Goal: Information Seeking & Learning: Check status

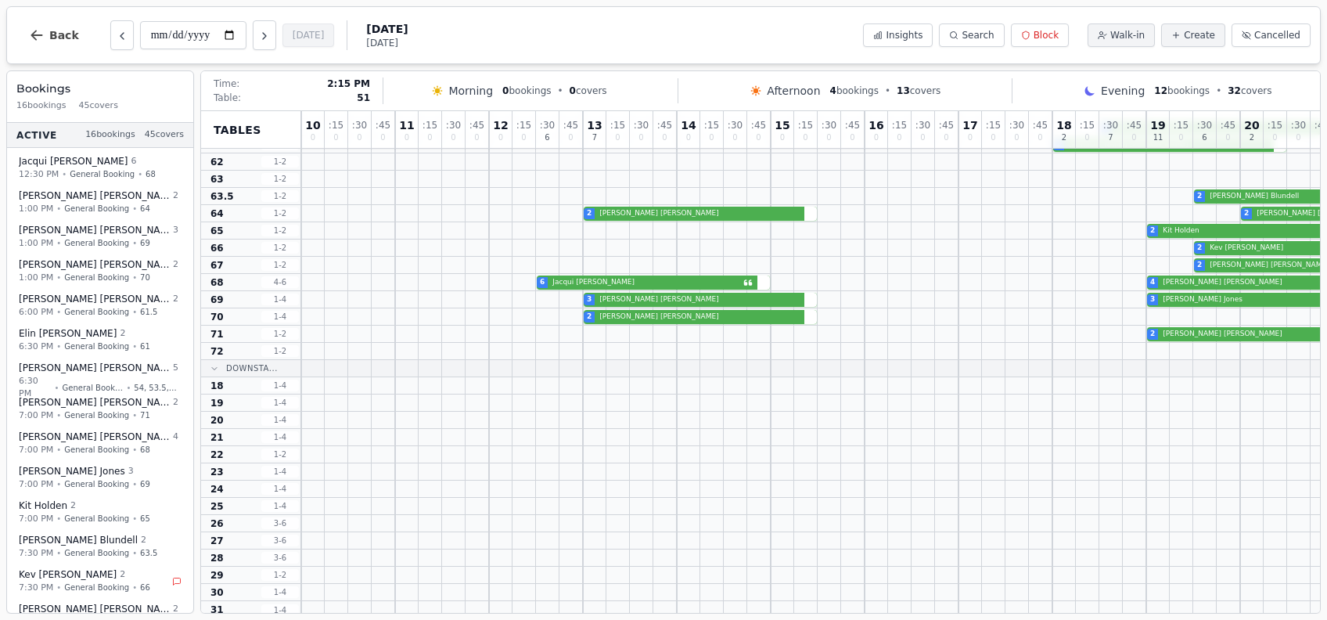
scroll to position [308, 0]
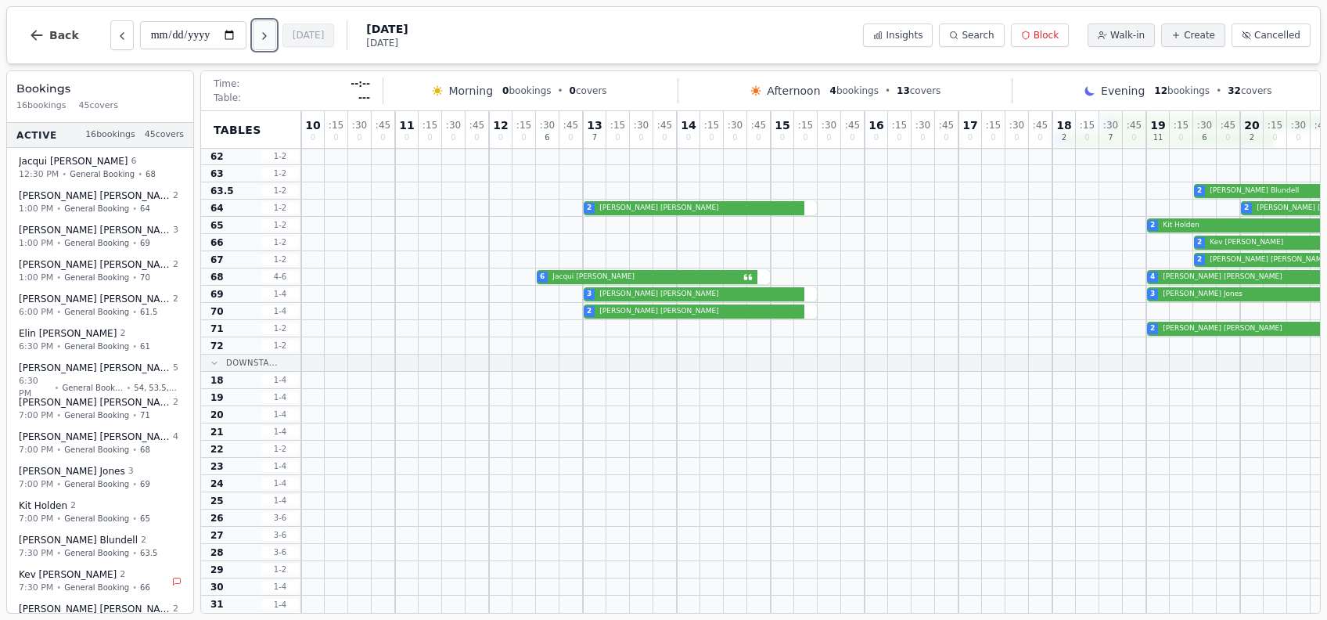
click at [269, 41] on icon "Next day" at bounding box center [264, 36] width 13 height 13
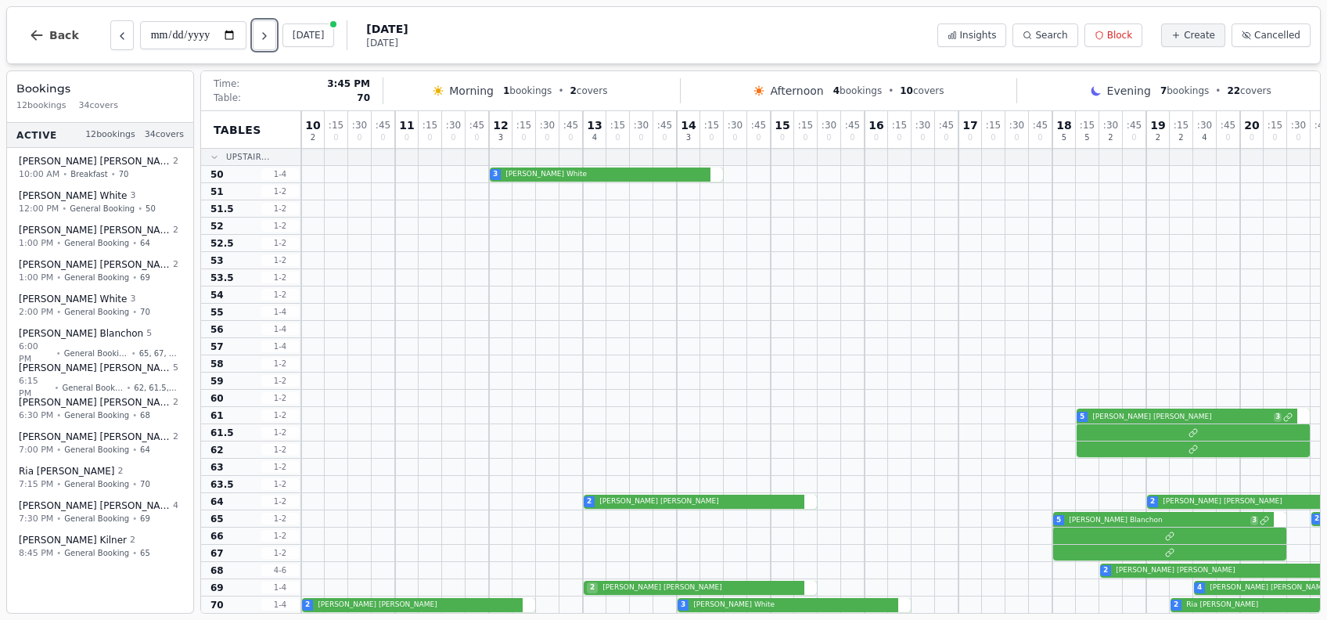
scroll to position [0, 124]
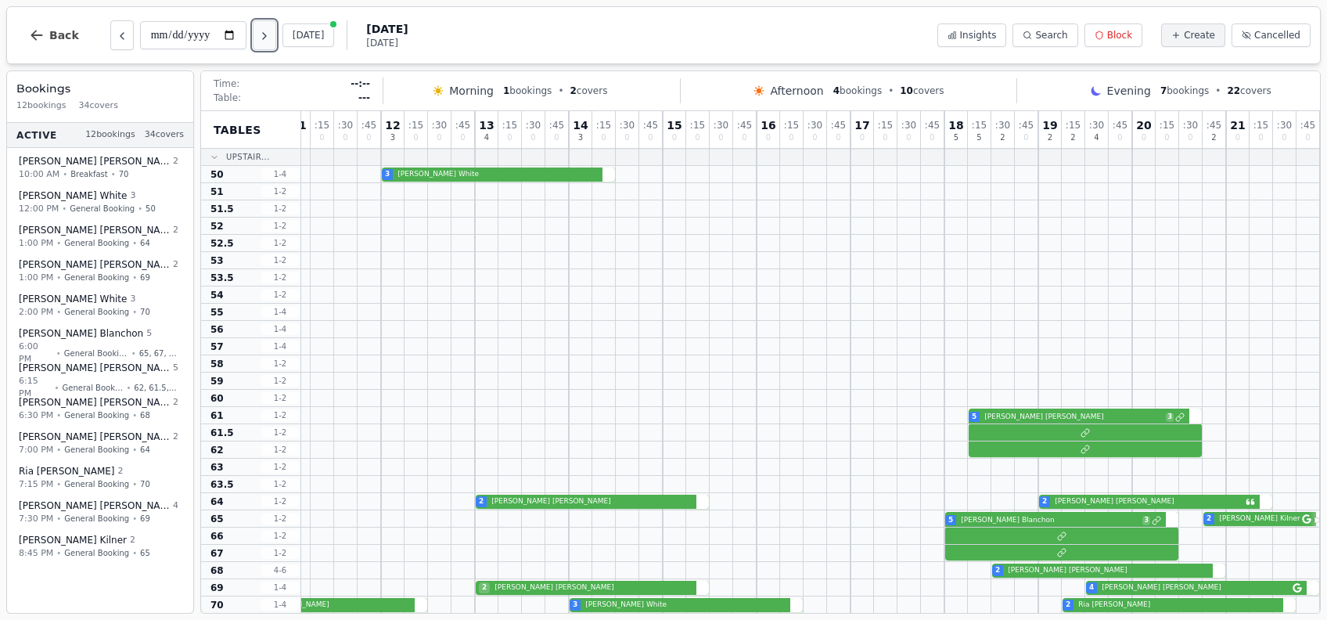
click at [259, 38] on button "Next day" at bounding box center [264, 35] width 23 height 30
type input "**********"
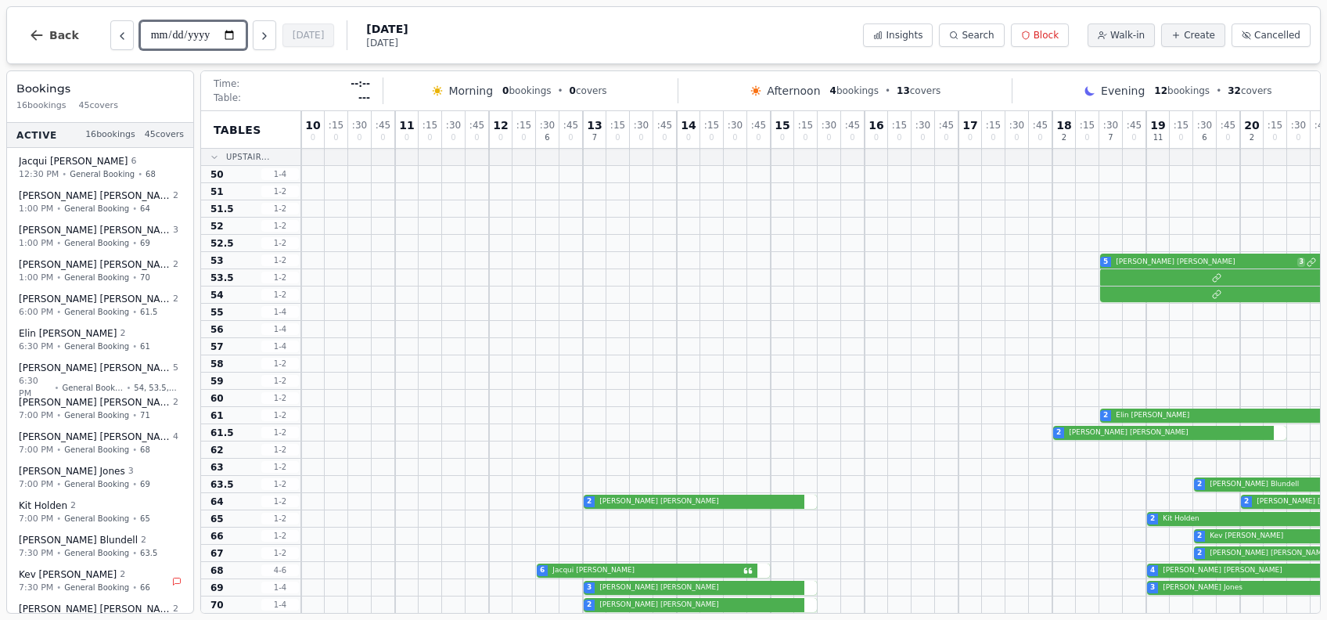
click at [225, 32] on input "**********" at bounding box center [193, 35] width 106 height 28
type input "**********"
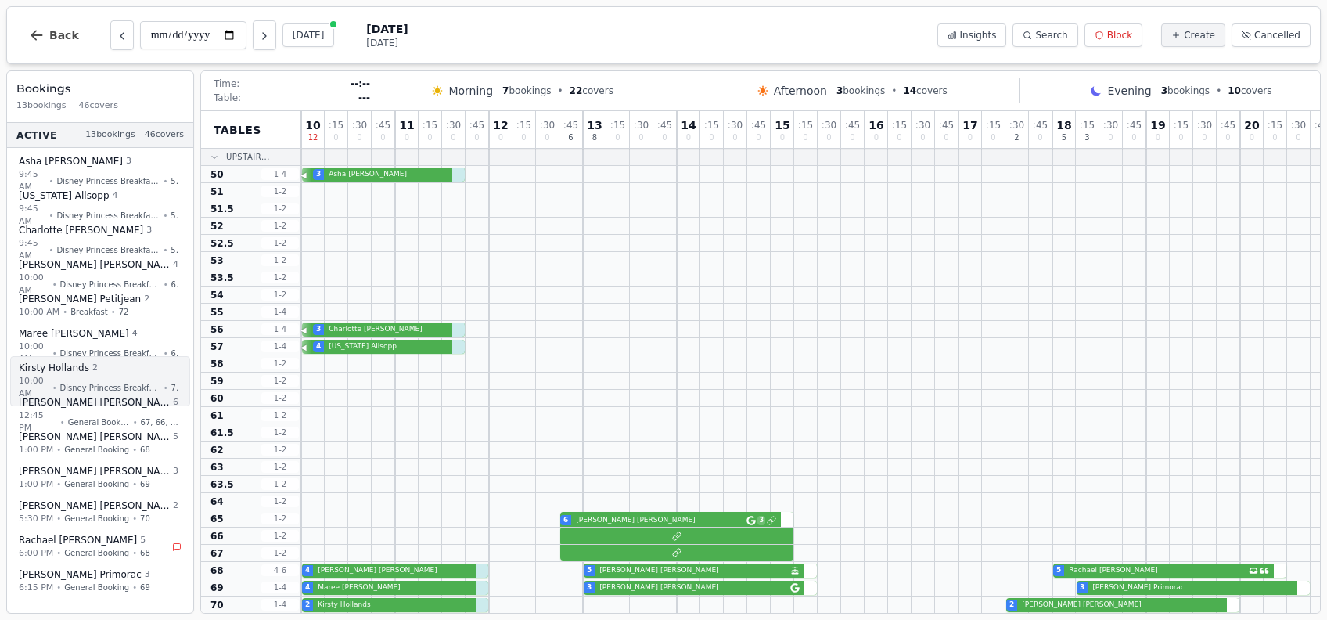
click at [155, 383] on span "Disney Princess Breakfast - [DATE]" at bounding box center [110, 387] width 100 height 12
select select "****"
select select "*"
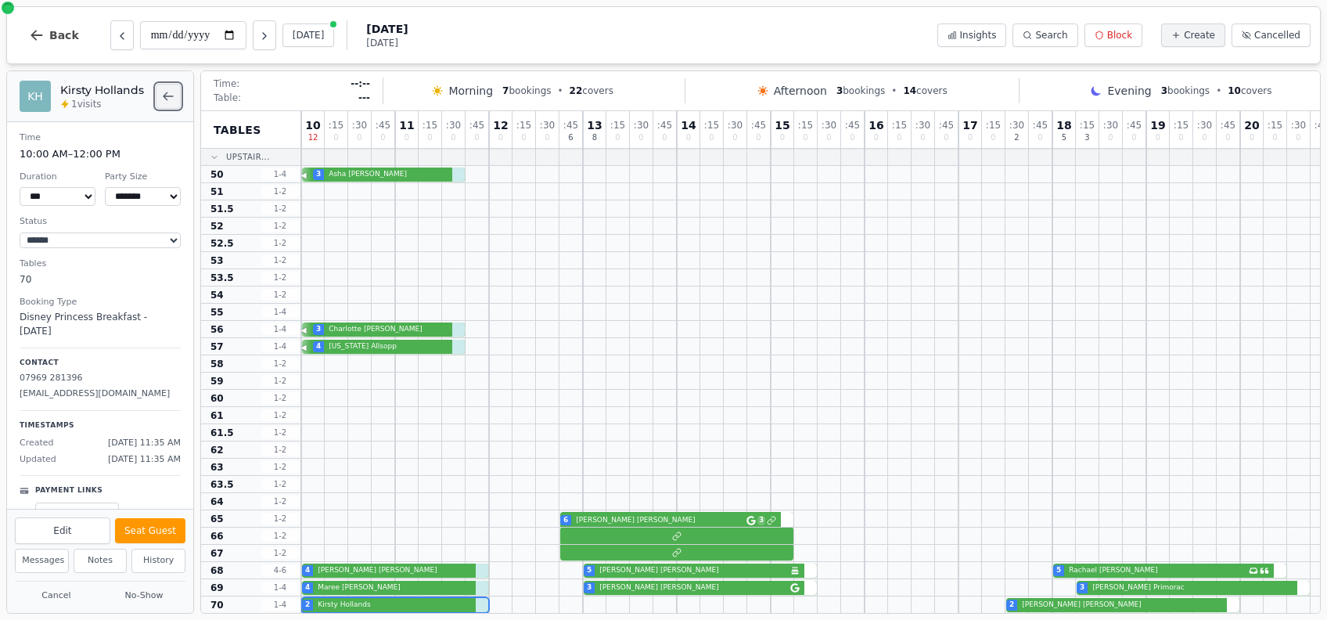
click at [158, 95] on button "Back to bookings list" at bounding box center [168, 96] width 25 height 25
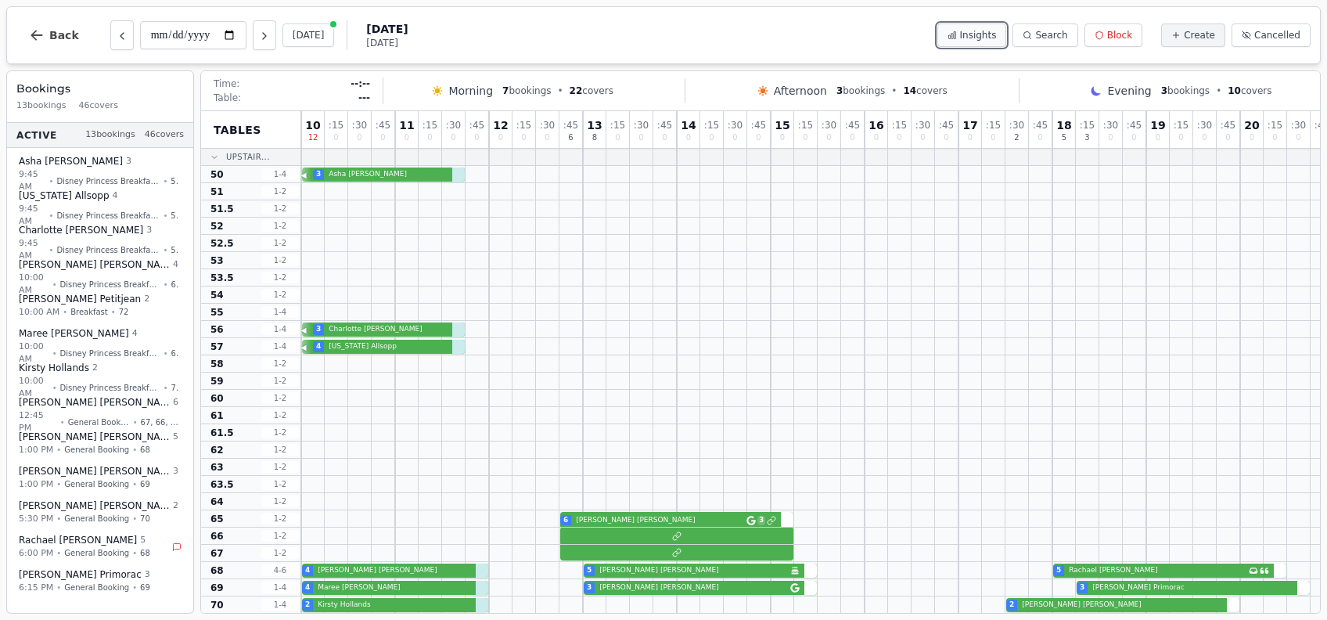
click at [985, 29] on span "Insights" at bounding box center [978, 35] width 37 height 13
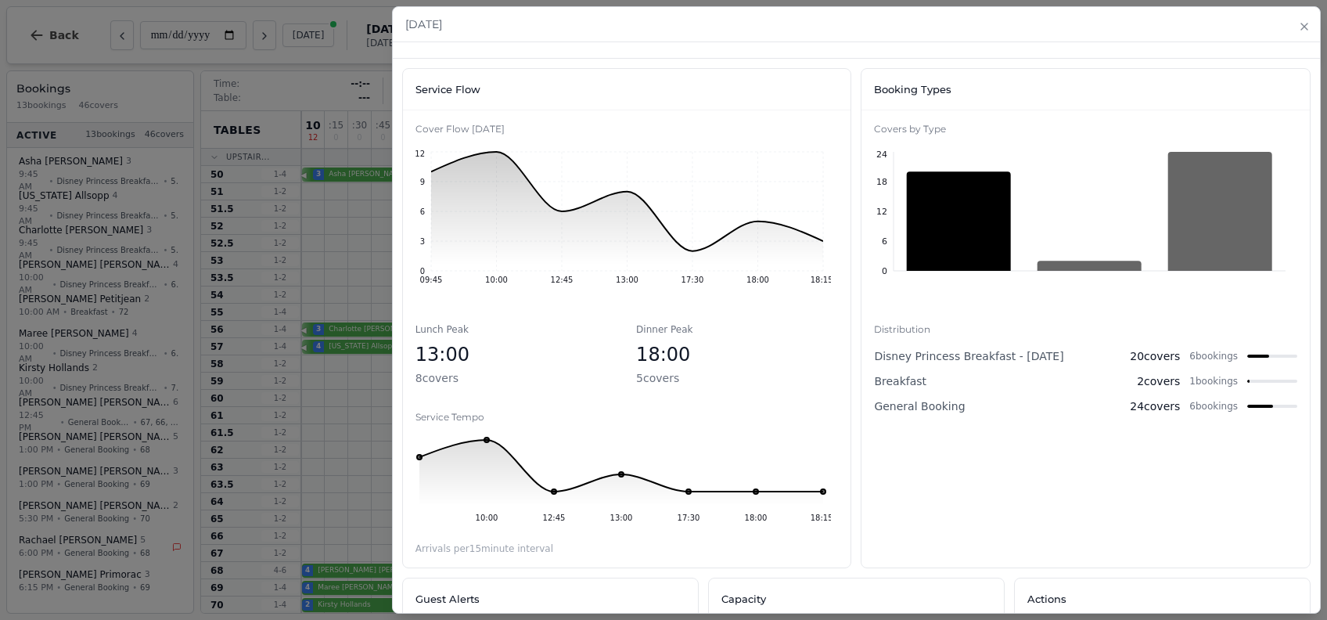
scroll to position [104, 0]
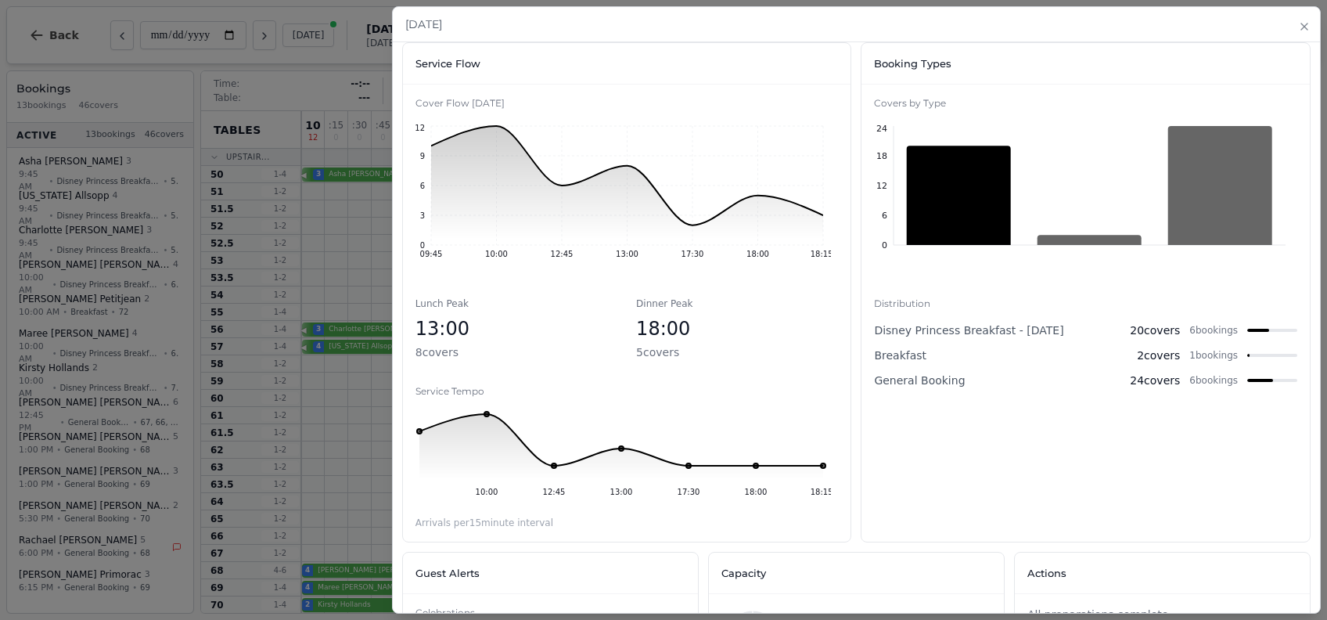
drag, startPoint x: 1158, startPoint y: 329, endPoint x: 1073, endPoint y: 330, distance: 85.3
click at [1073, 330] on div "Disney Princess Breakfast - [DATE] covers 6 bookings" at bounding box center [1085, 330] width 423 height 16
drag, startPoint x: 1073, startPoint y: 330, endPoint x: 1169, endPoint y: 332, distance: 95.5
click at [1169, 332] on div "20 covers 6 bookings" at bounding box center [1213, 330] width 167 height 16
click at [1303, 22] on icon "button" at bounding box center [1304, 26] width 13 height 13
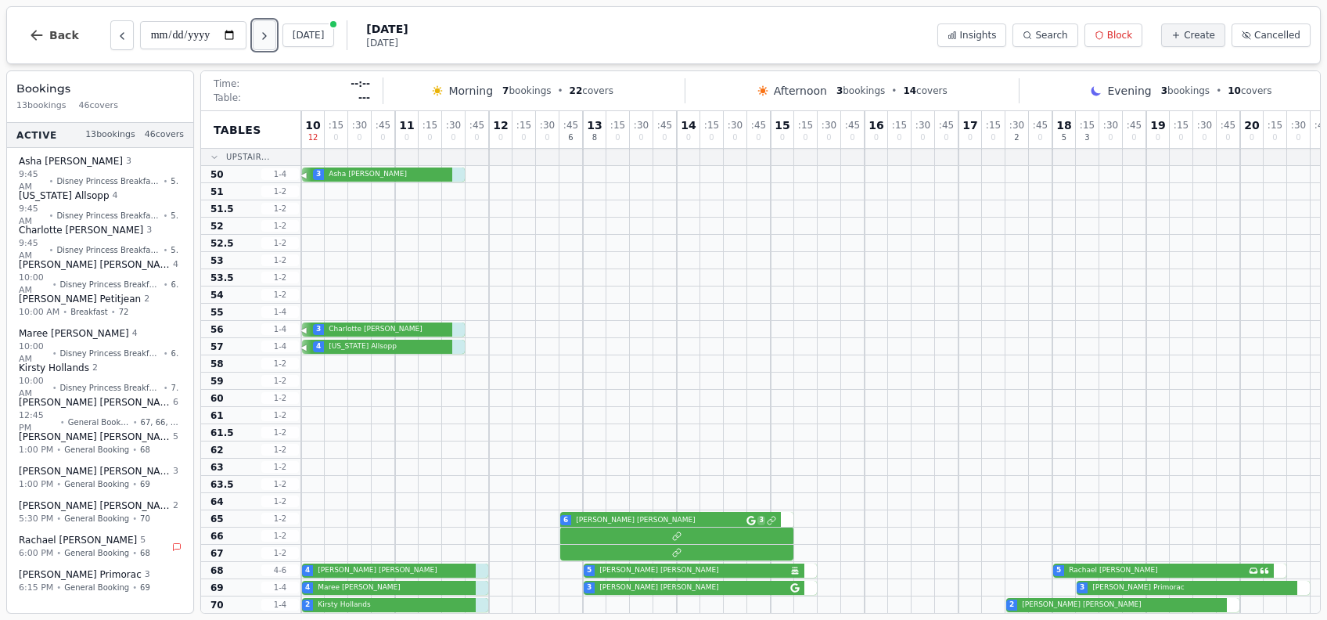
click at [260, 36] on icon "Next day" at bounding box center [264, 36] width 13 height 13
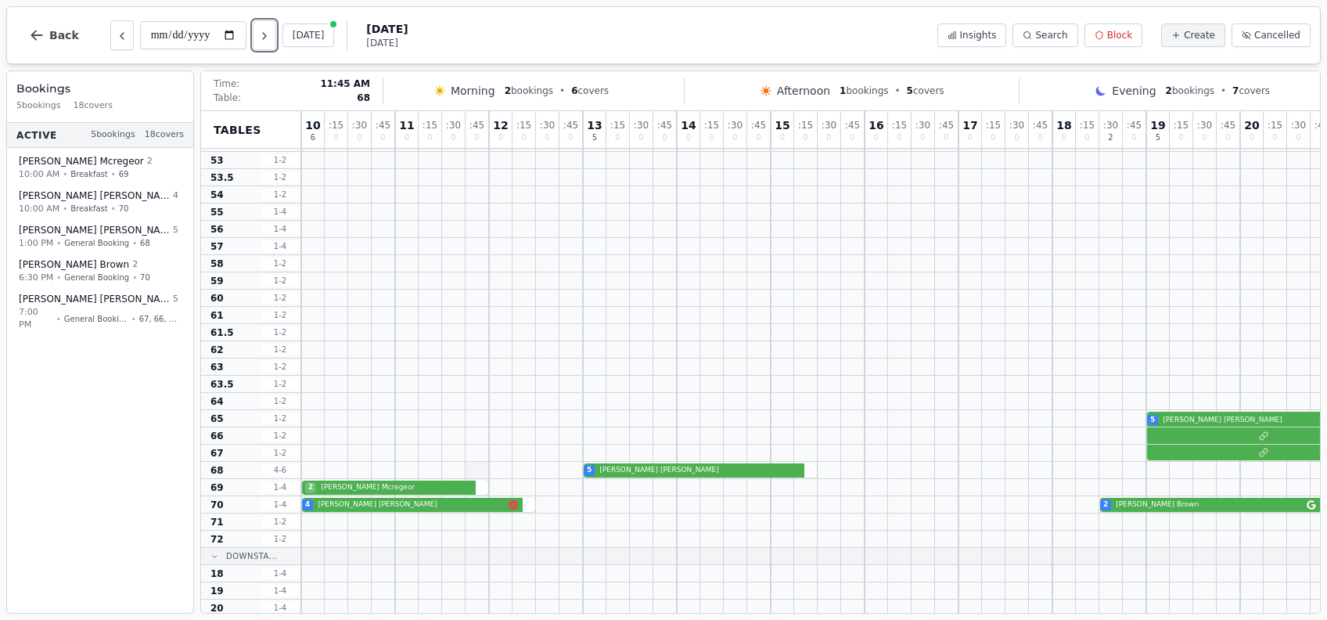
scroll to position [0, 0]
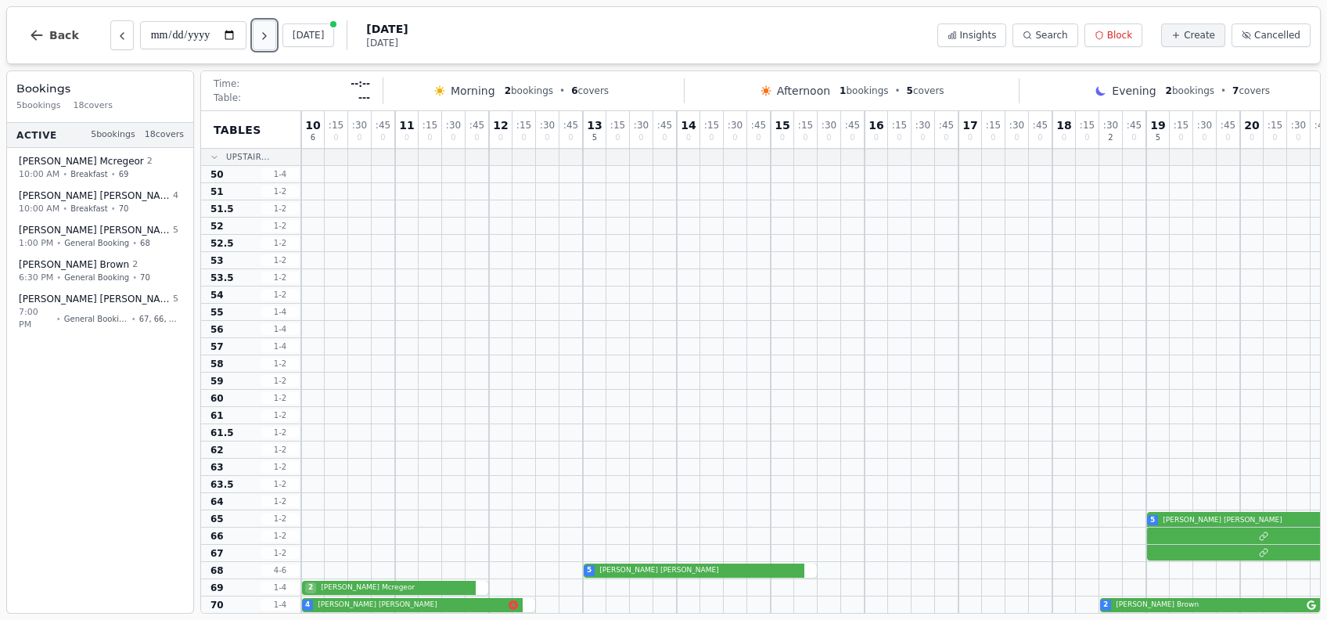
click at [272, 36] on button "Next day" at bounding box center [264, 35] width 23 height 30
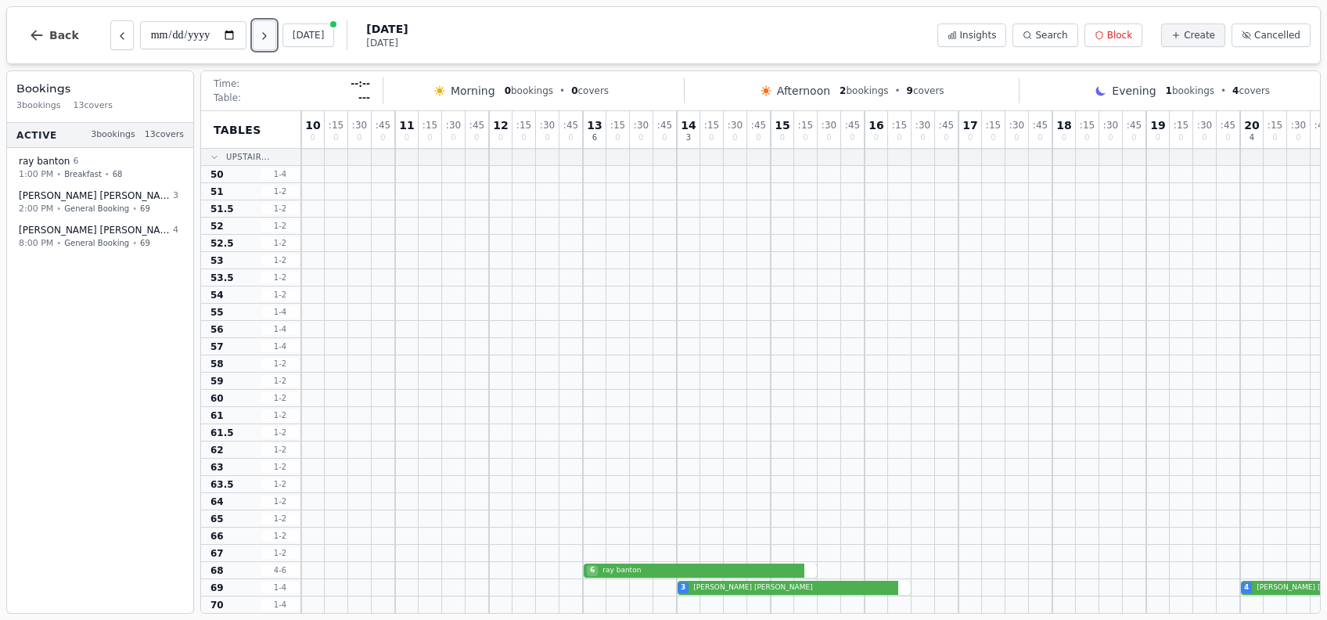
click at [257, 38] on button "Next day" at bounding box center [264, 35] width 23 height 30
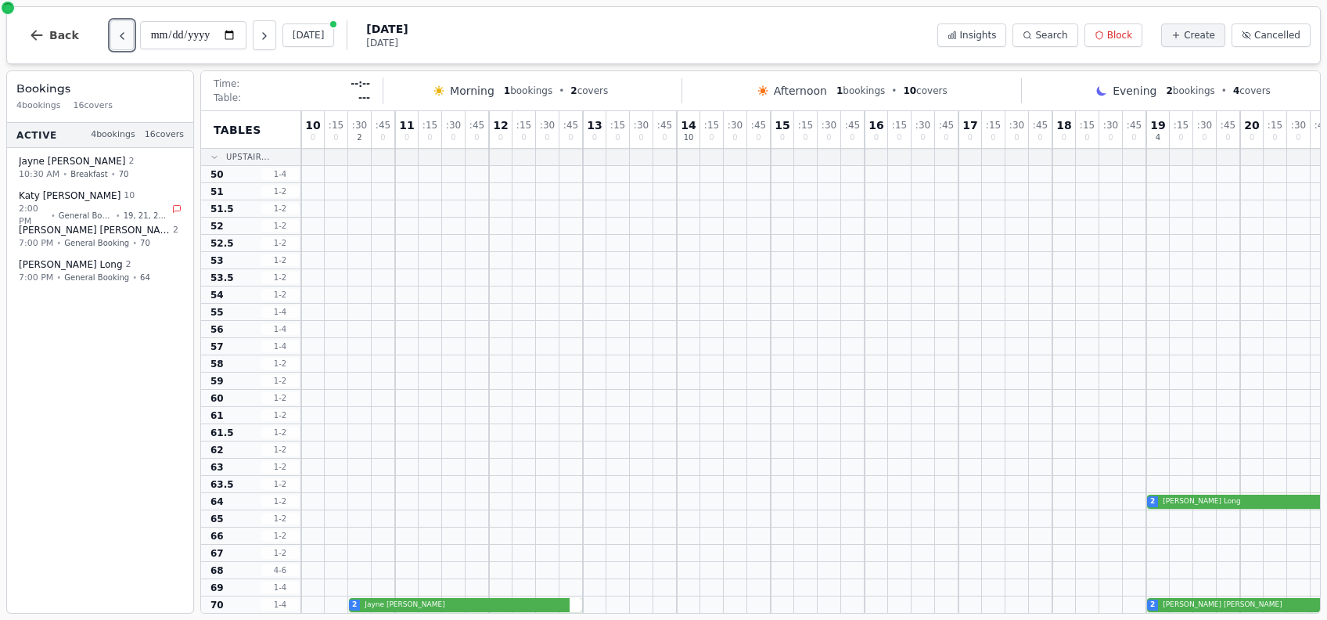
click at [121, 41] on button "Previous day" at bounding box center [121, 35] width 23 height 30
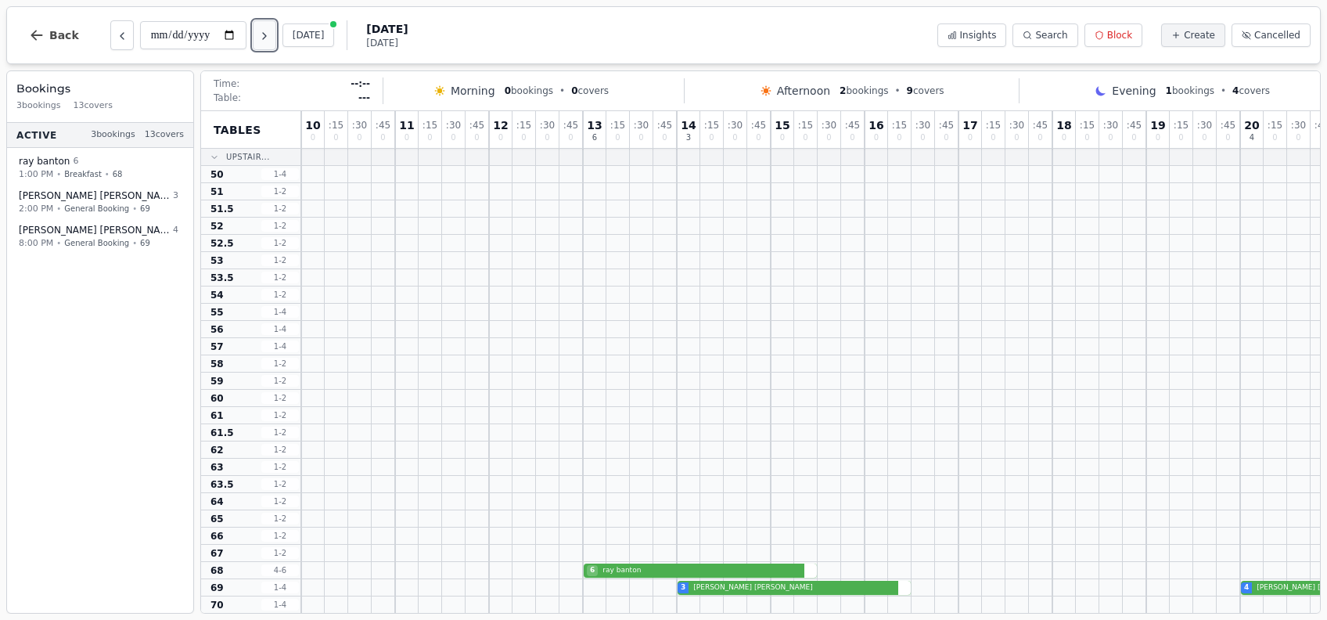
click at [261, 35] on icon "Next day" at bounding box center [264, 36] width 13 height 13
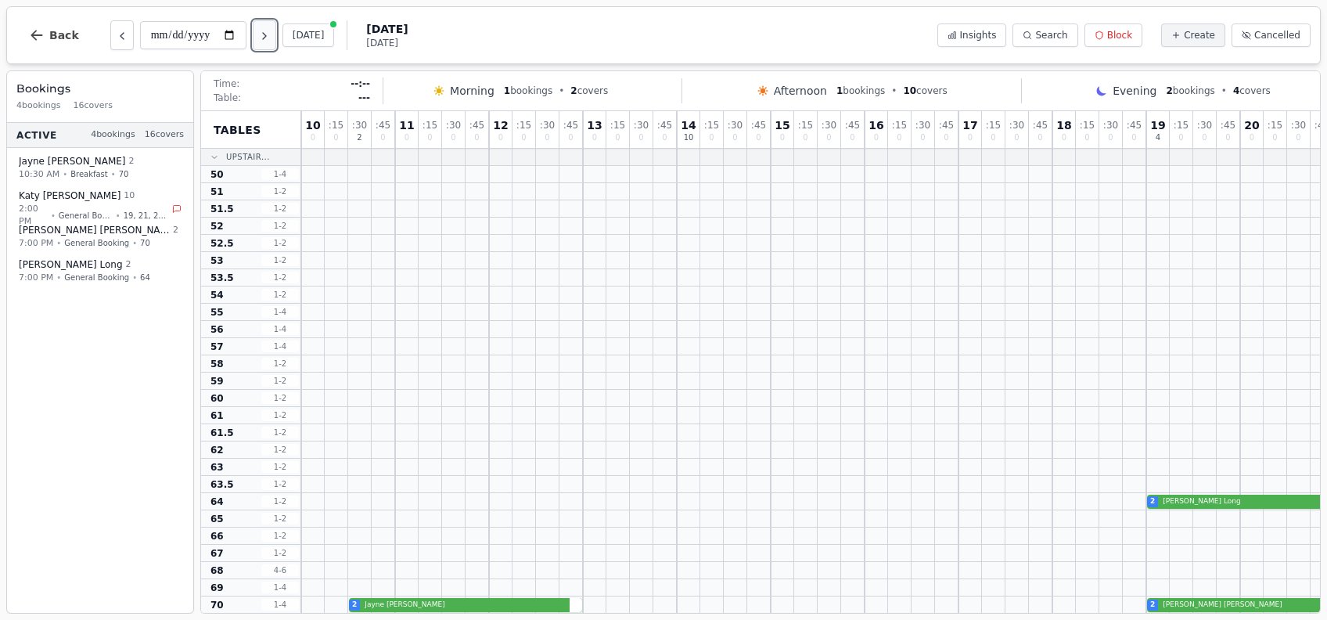
click at [261, 36] on icon "Next day" at bounding box center [264, 36] width 13 height 13
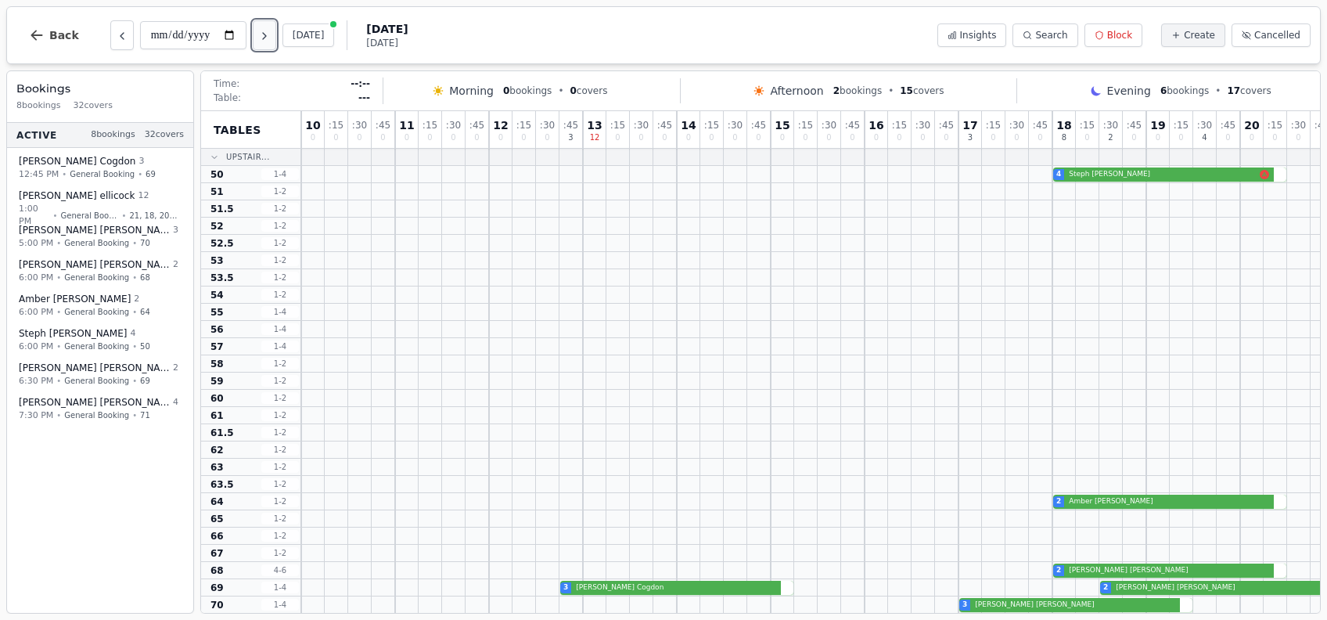
click at [261, 36] on icon "Next day" at bounding box center [264, 36] width 13 height 13
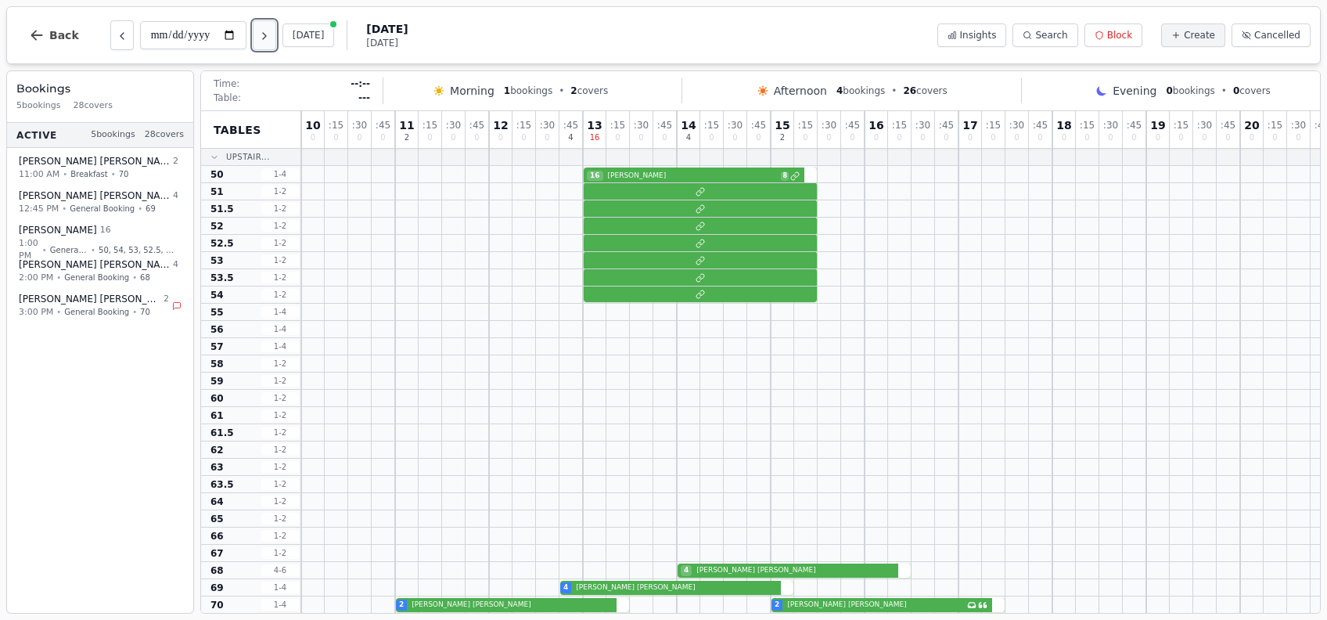
click at [261, 36] on icon "Next day" at bounding box center [264, 36] width 13 height 13
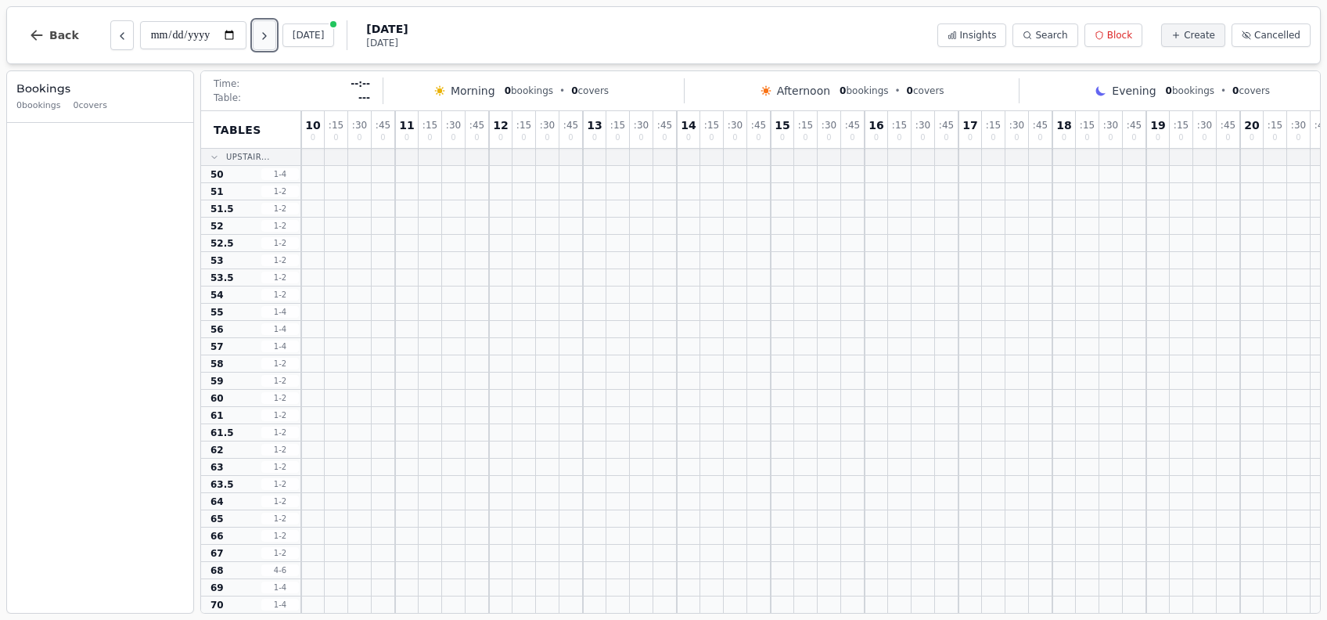
click at [261, 36] on icon "Next day" at bounding box center [264, 36] width 13 height 13
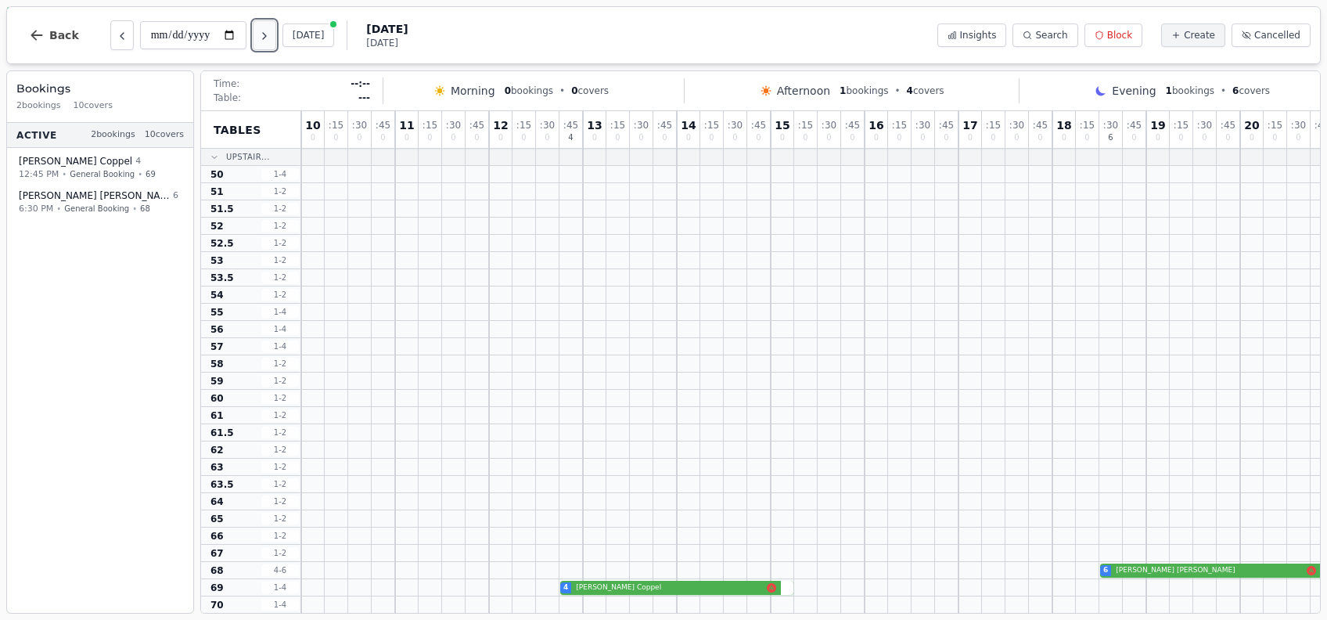
click at [261, 36] on icon "Next day" at bounding box center [264, 36] width 13 height 13
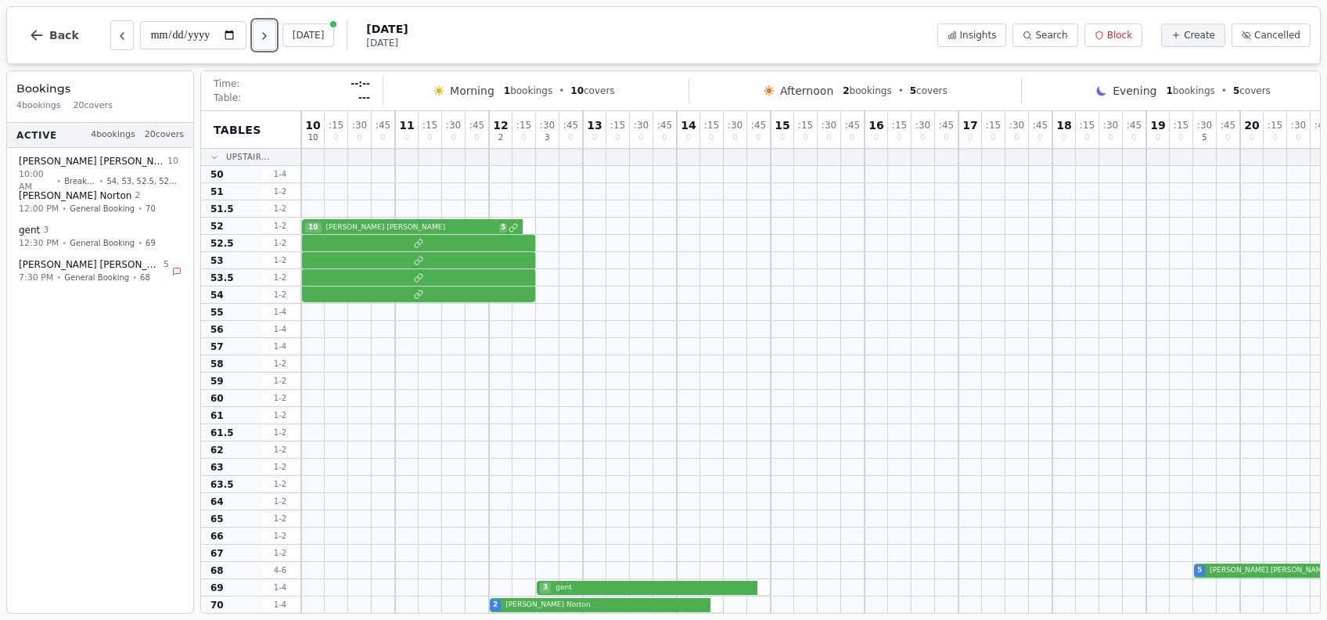
click at [261, 36] on icon "Next day" at bounding box center [264, 36] width 13 height 13
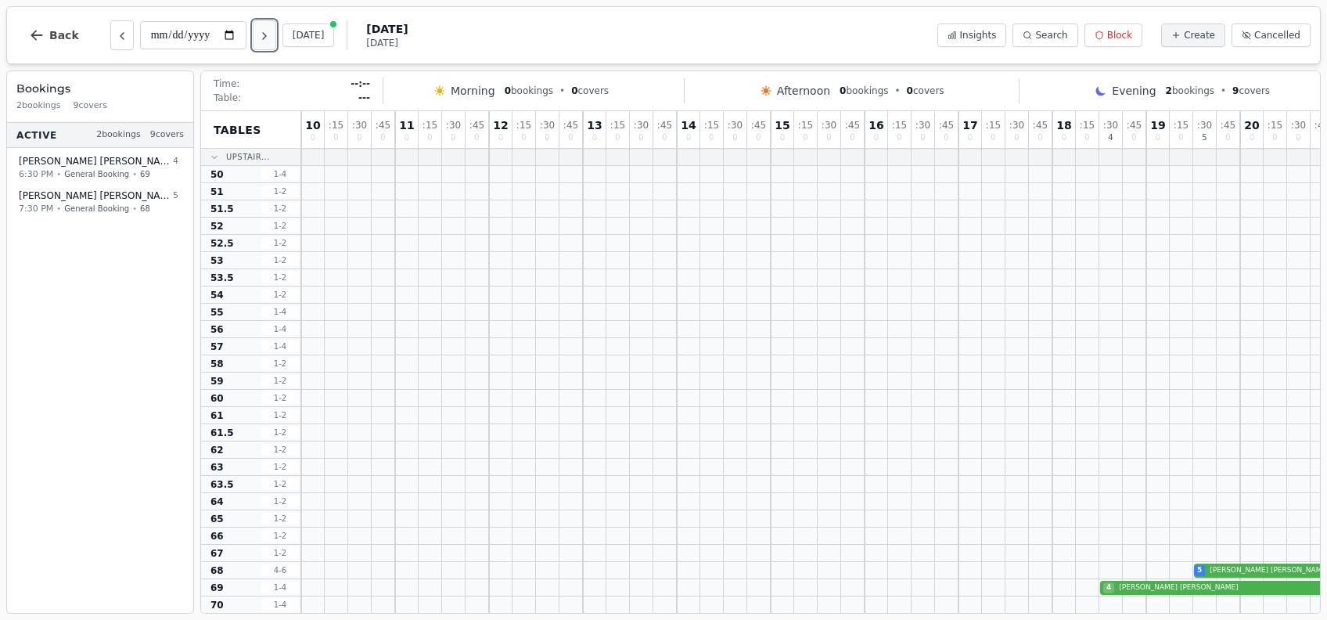
click at [261, 36] on icon "Next day" at bounding box center [264, 36] width 13 height 13
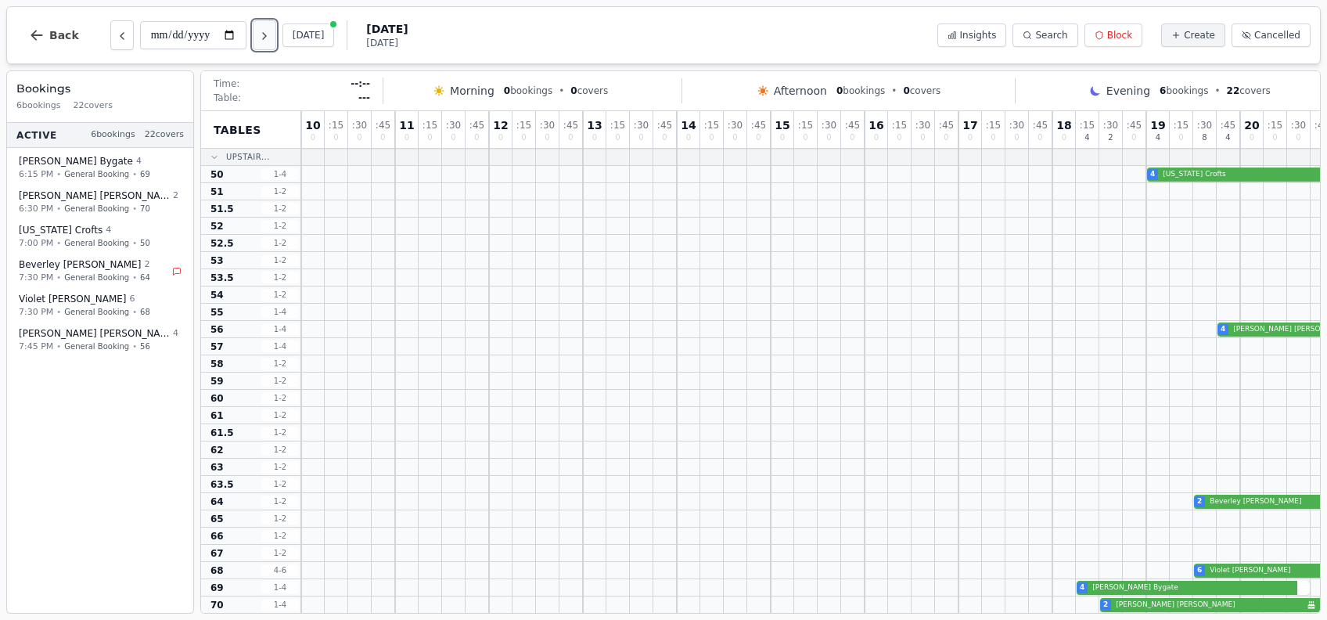
click at [274, 32] on button "Next day" at bounding box center [264, 35] width 23 height 30
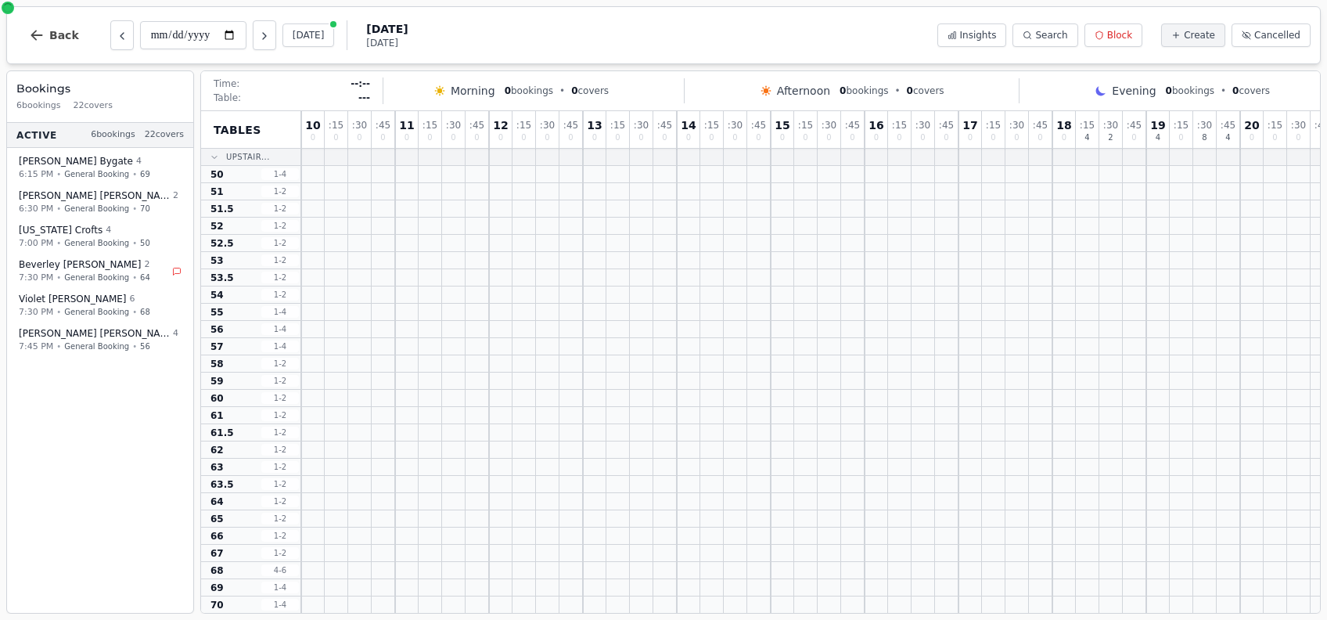
click at [131, 38] on div "**********" at bounding box center [229, 35] width 238 height 30
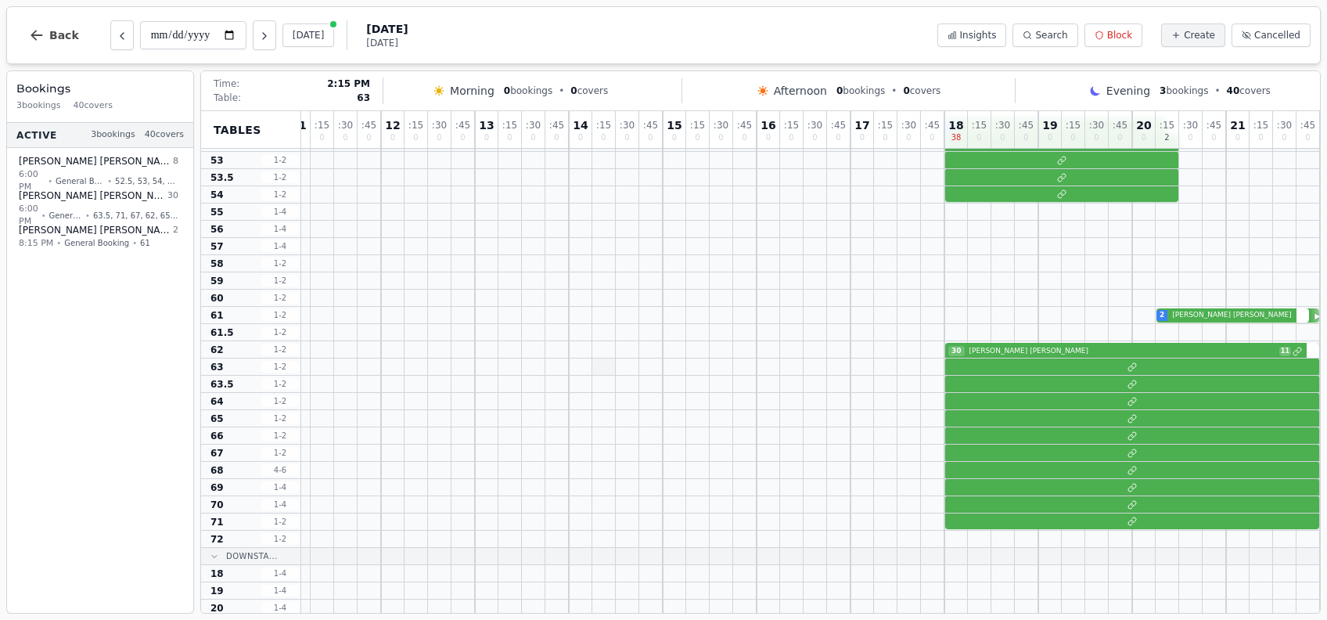
scroll to position [0, 124]
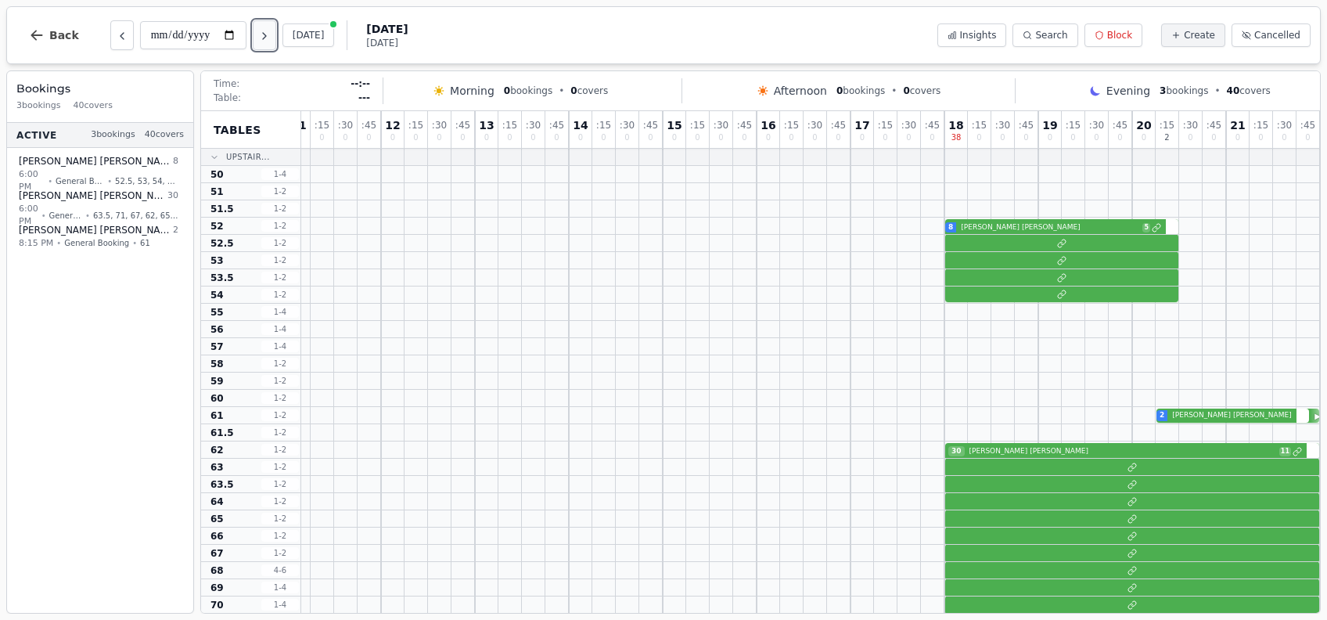
click at [256, 44] on button "Next day" at bounding box center [264, 35] width 23 height 30
type input "**********"
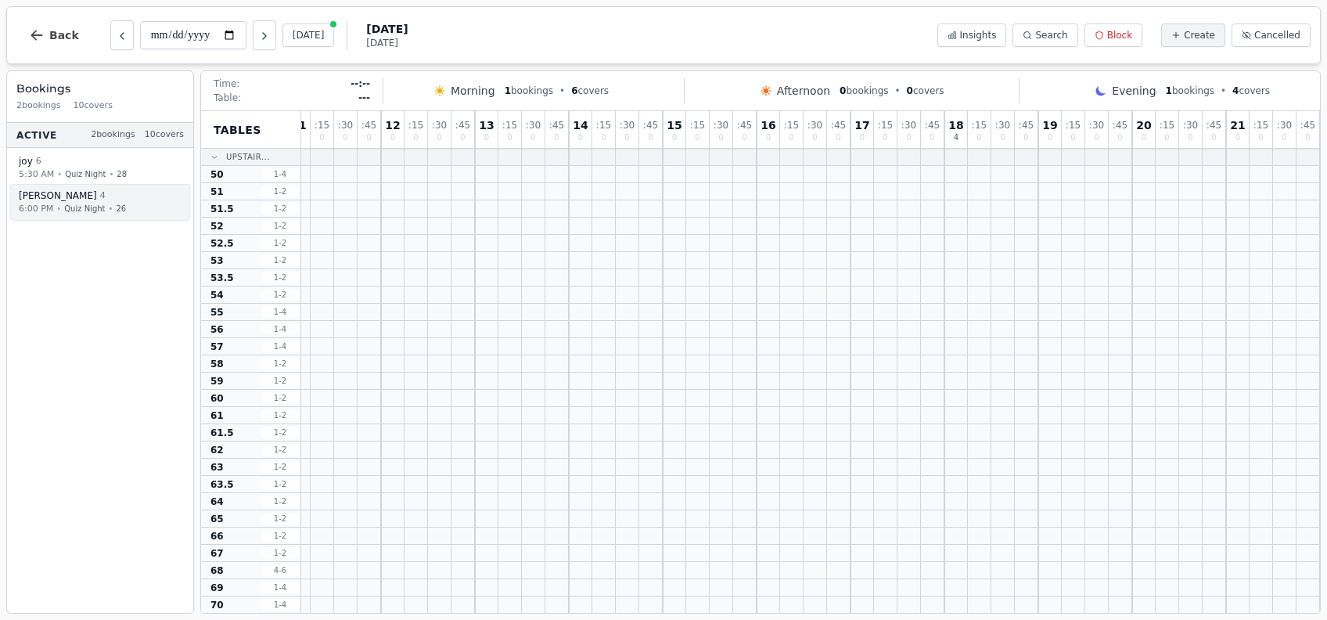
click at [76, 200] on div "[PERSON_NAME] 4" at bounding box center [99, 195] width 160 height 13
select select "****"
select select "*"
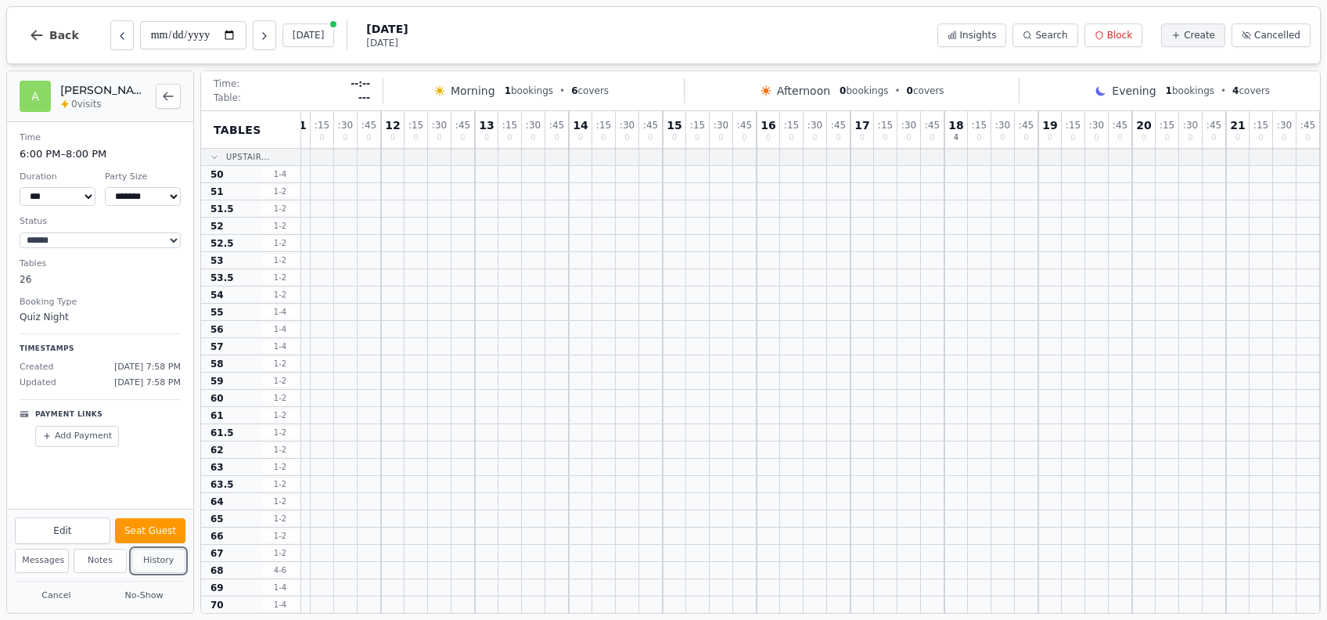
click at [156, 564] on button "History" at bounding box center [158, 561] width 54 height 24
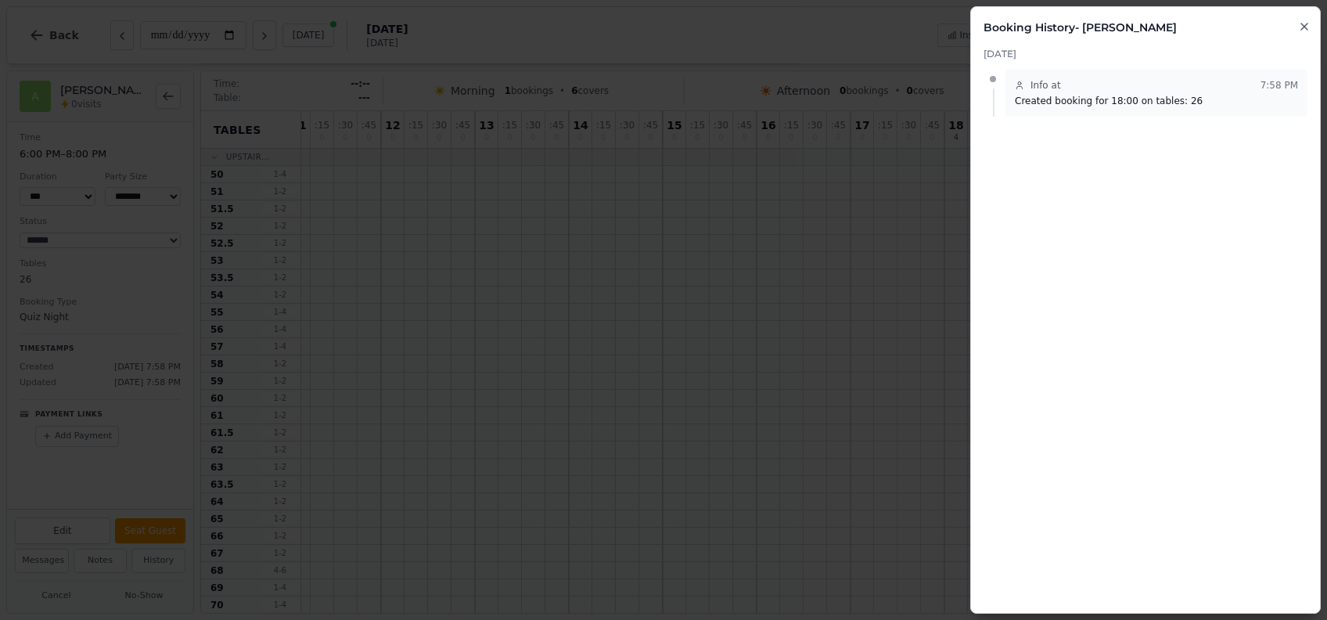
click at [1306, 33] on button "Close" at bounding box center [1304, 25] width 13 height 19
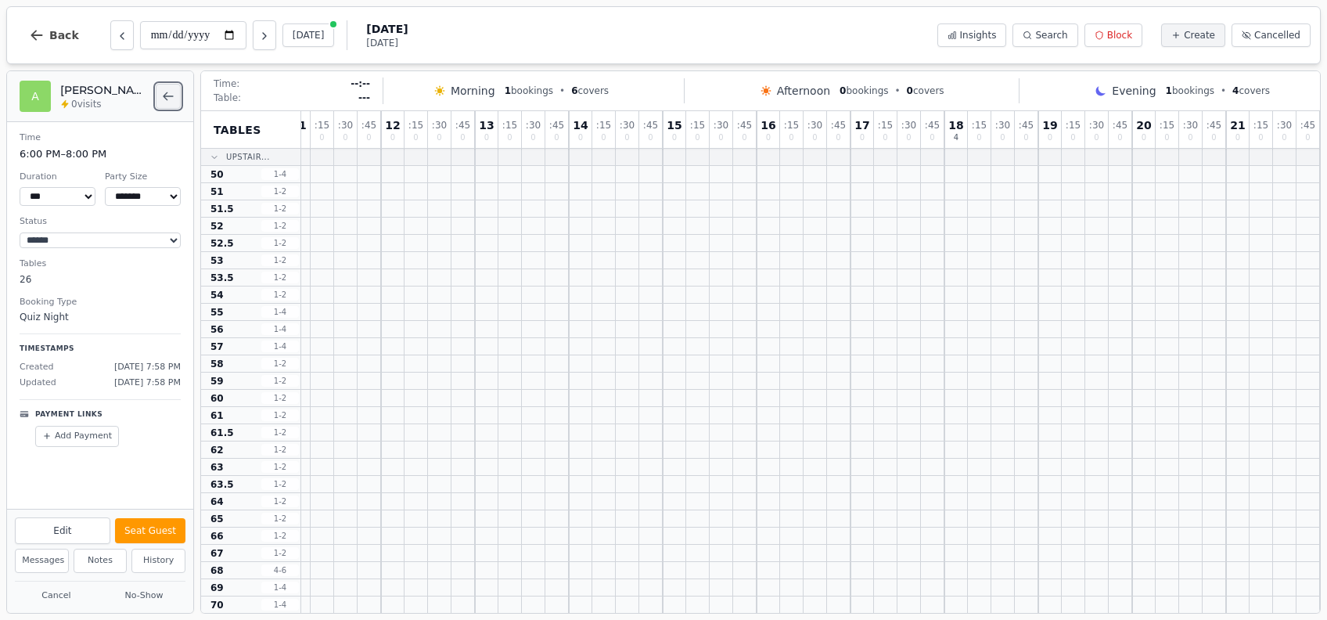
click at [172, 95] on icon "Back to bookings list" at bounding box center [168, 96] width 13 height 13
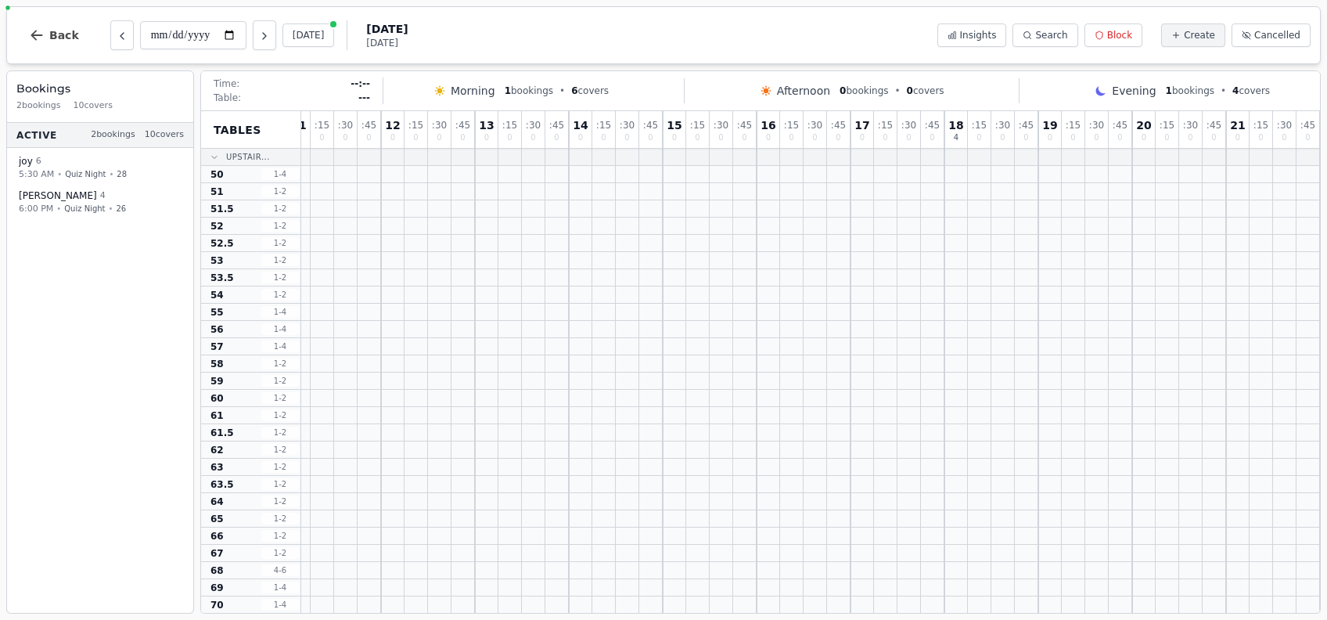
click at [99, 348] on div "Active 2 bookings 10 covers joy 6 5:30 AM • Quiz Night • 28 [PERSON_NAME] 4 6:0…" at bounding box center [100, 368] width 186 height 491
click at [43, 45] on button "Back" at bounding box center [53, 35] width 75 height 38
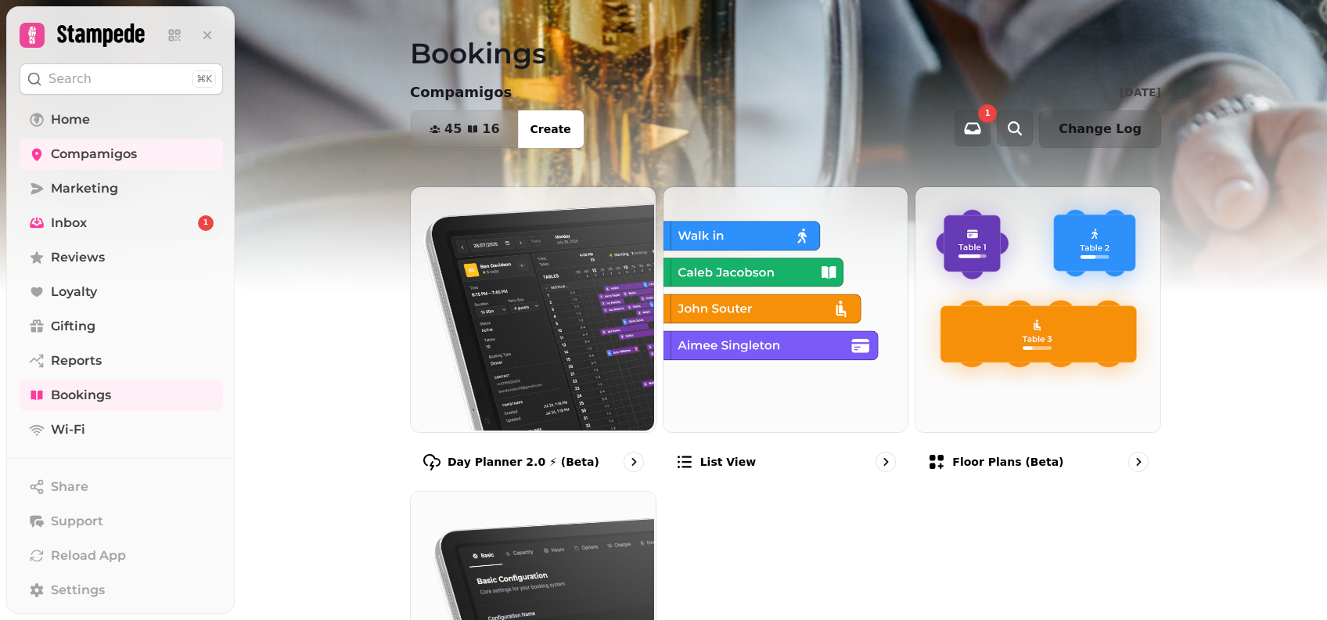
click at [106, 221] on link "Inbox 1" at bounding box center [121, 222] width 203 height 31
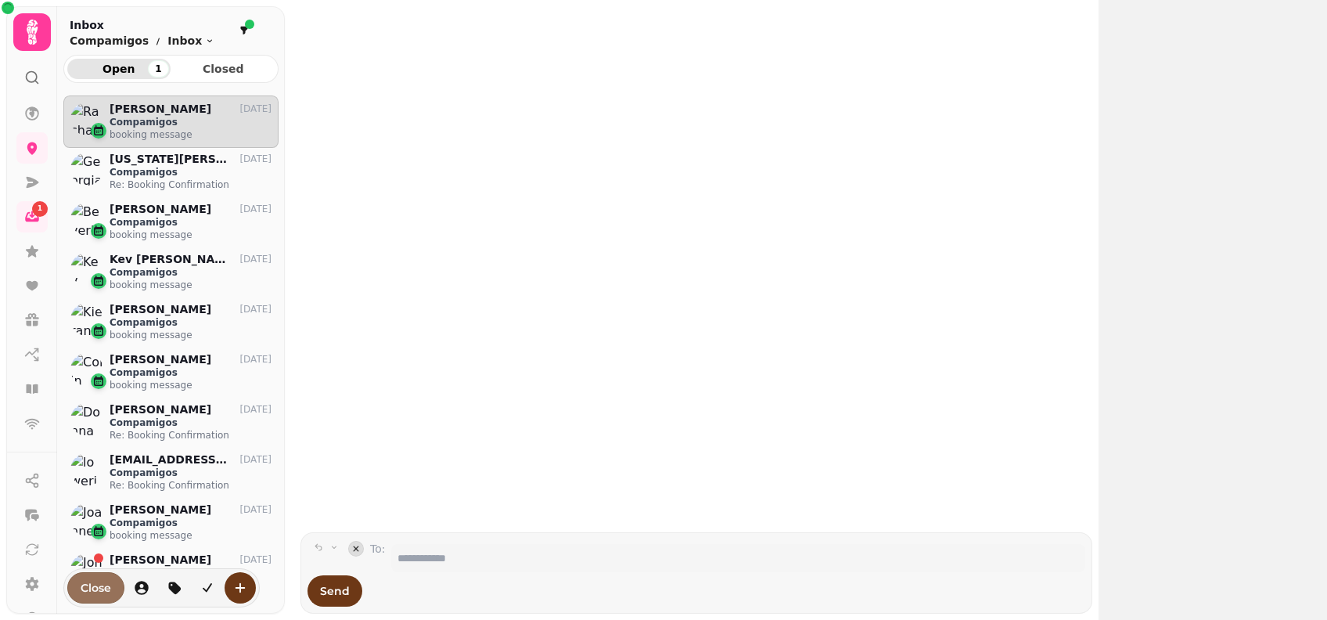
scroll to position [495, 199]
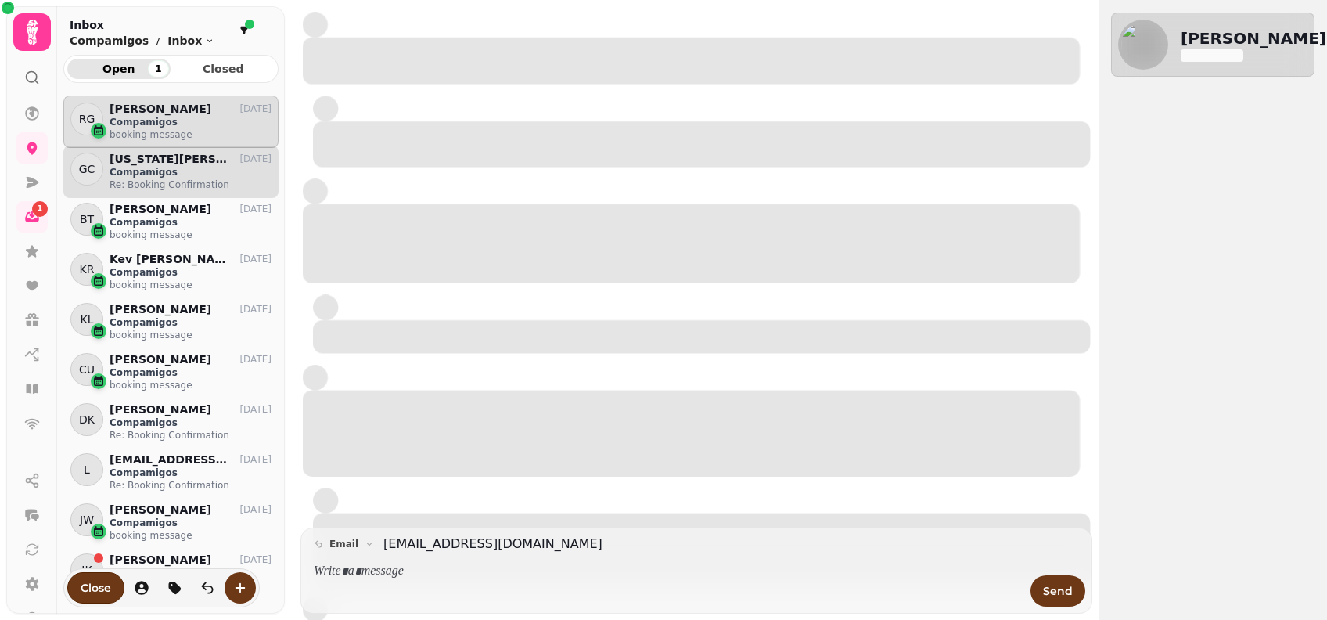
click at [147, 178] on p "Re: Booking Confirmation" at bounding box center [191, 184] width 162 height 13
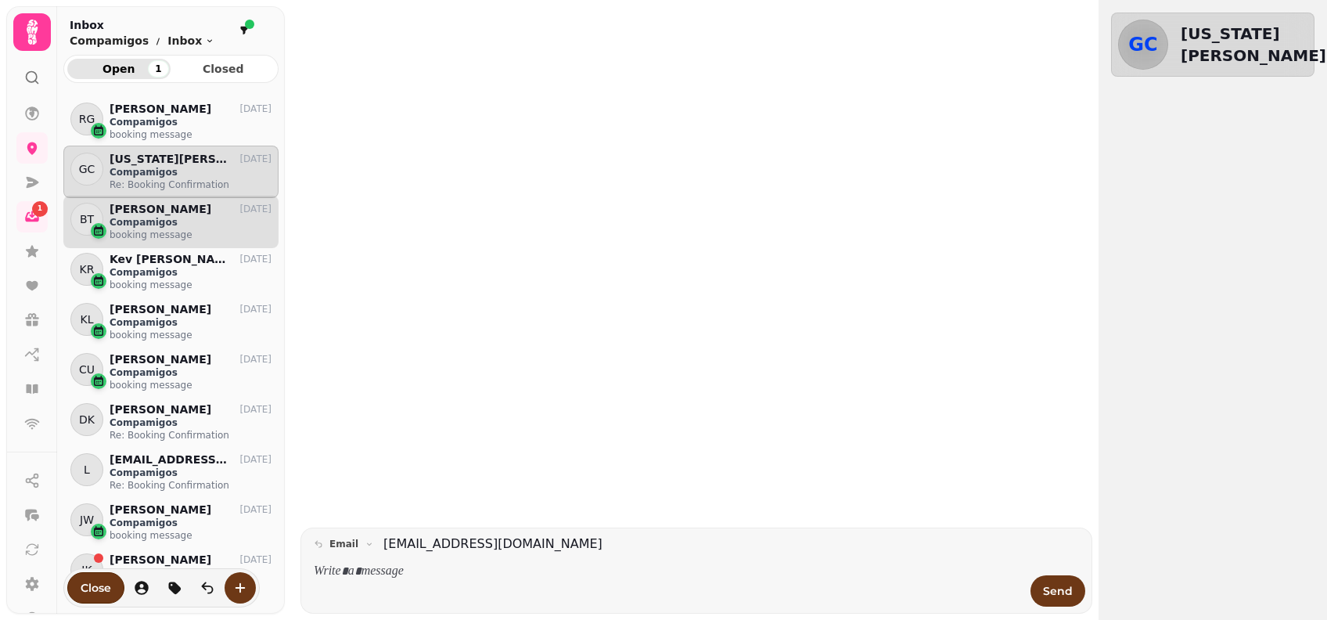
click at [172, 218] on p "Compamigos" at bounding box center [191, 222] width 162 height 13
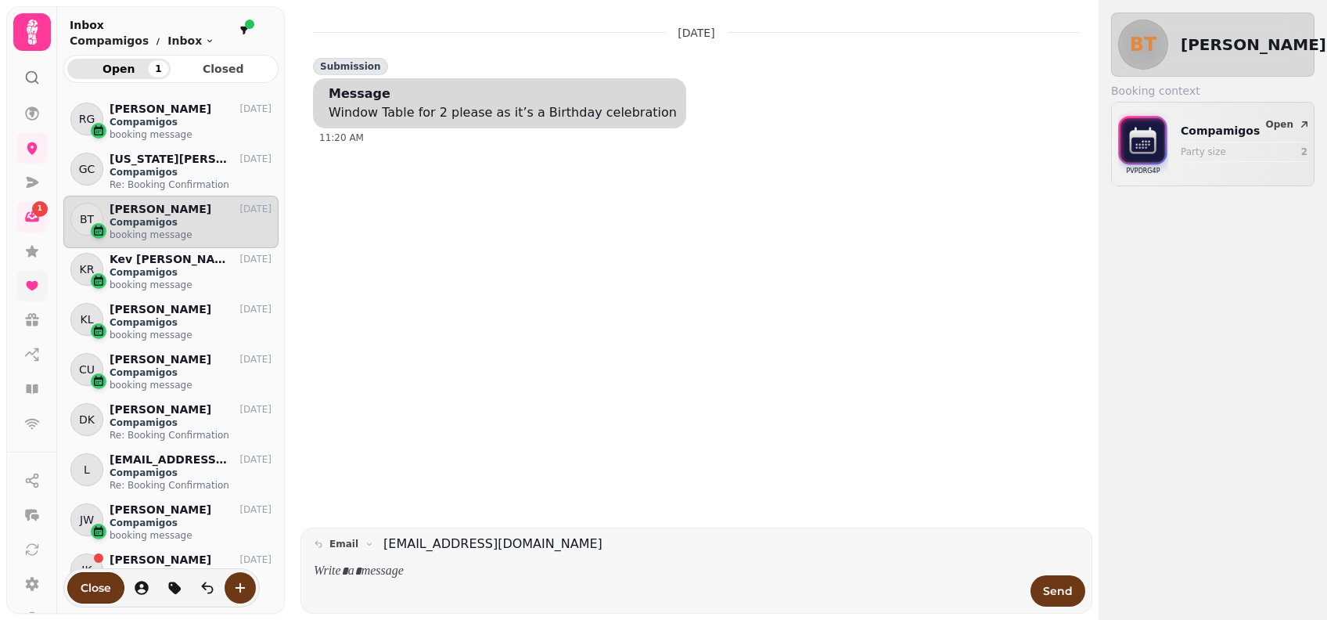
click at [31, 288] on icon at bounding box center [32, 285] width 12 height 9
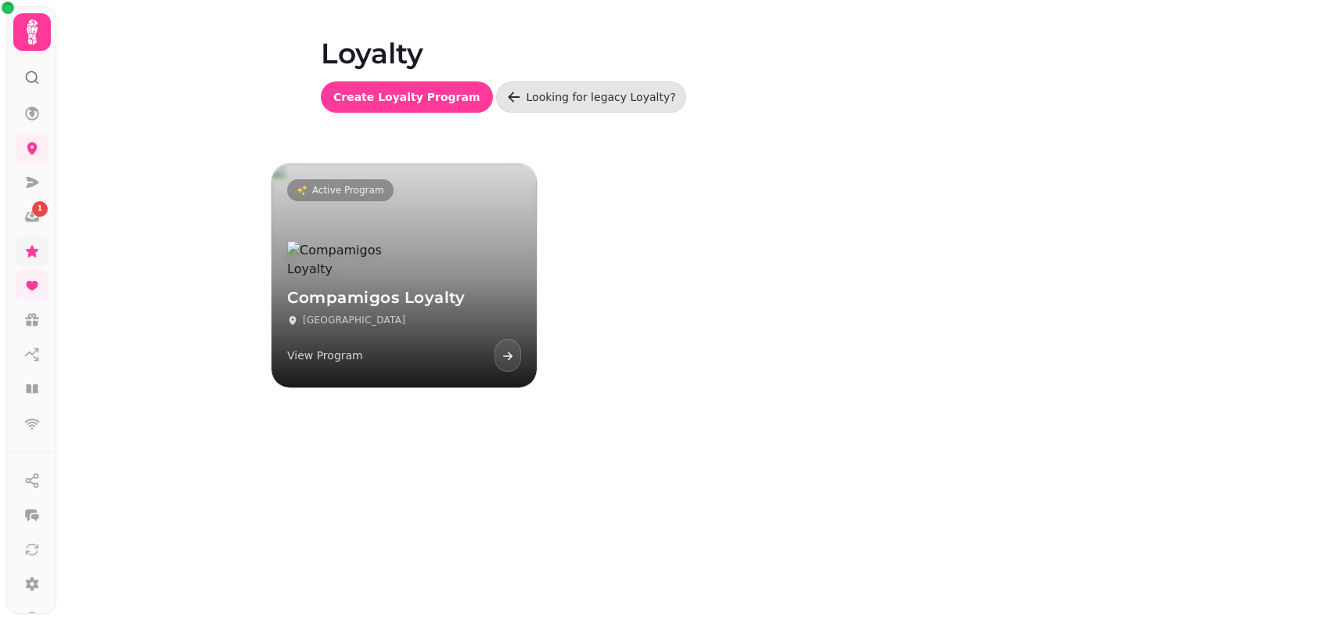
click at [22, 251] on link at bounding box center [31, 251] width 31 height 31
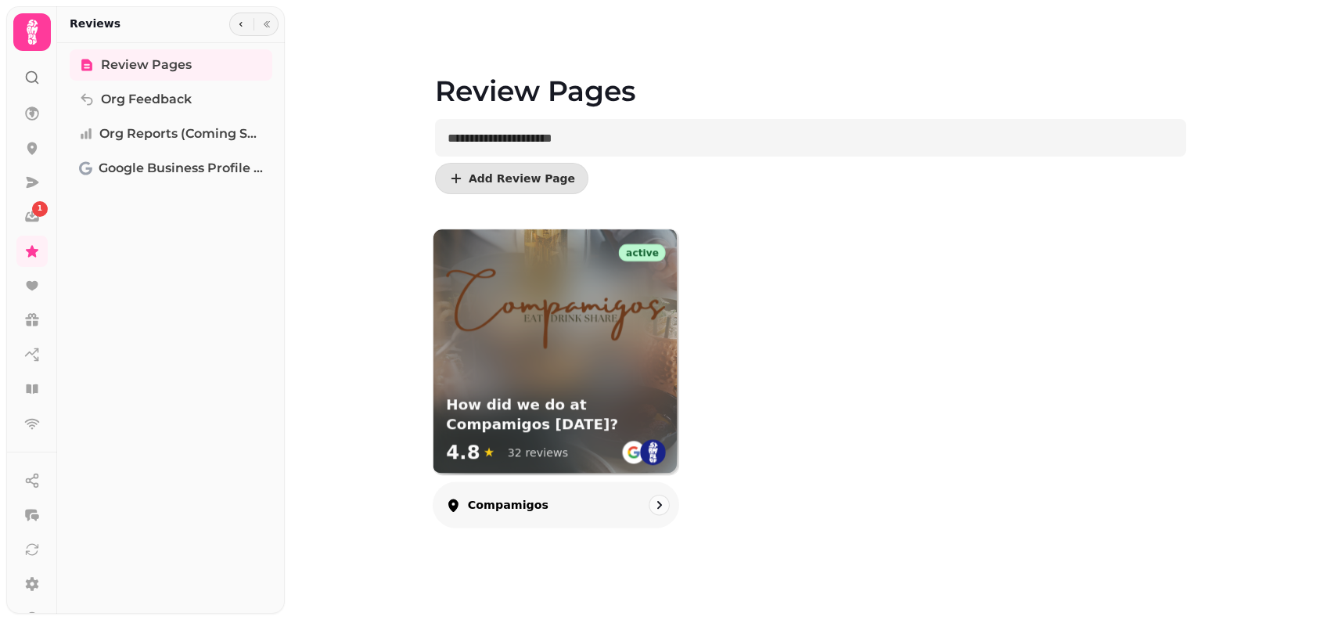
click at [502, 427] on h3 "How did we do at Compamigos [DATE]?" at bounding box center [556, 414] width 220 height 39
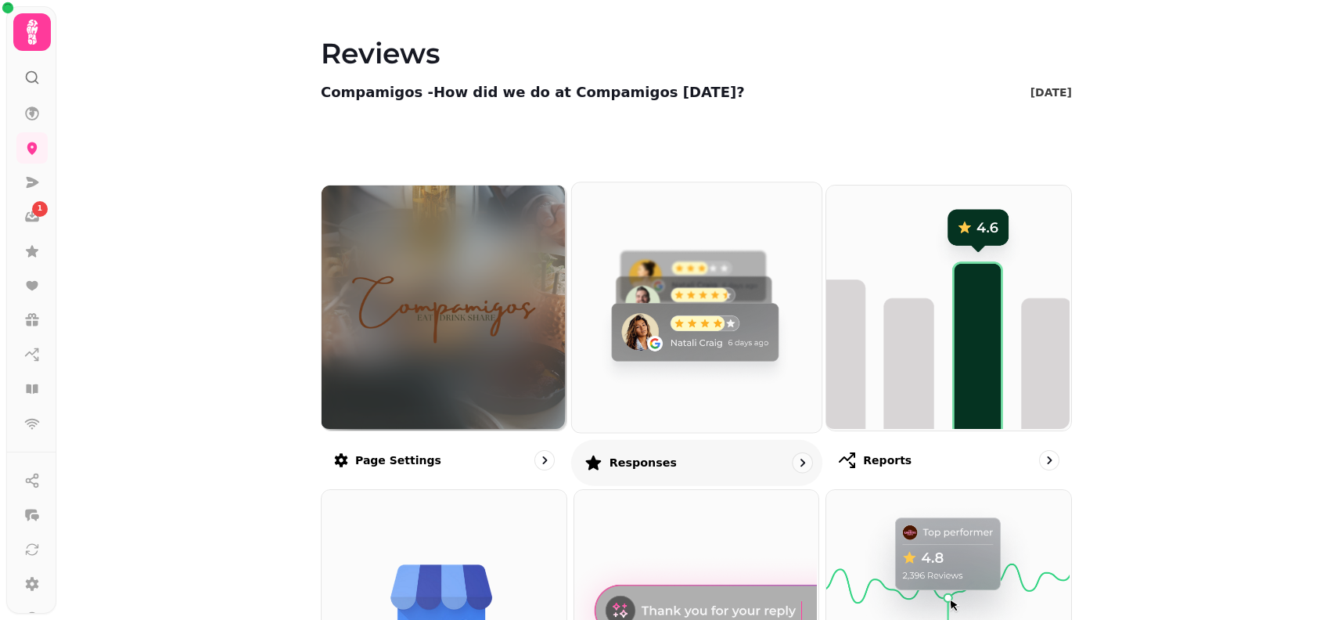
click at [717, 357] on img at bounding box center [695, 306] width 250 height 250
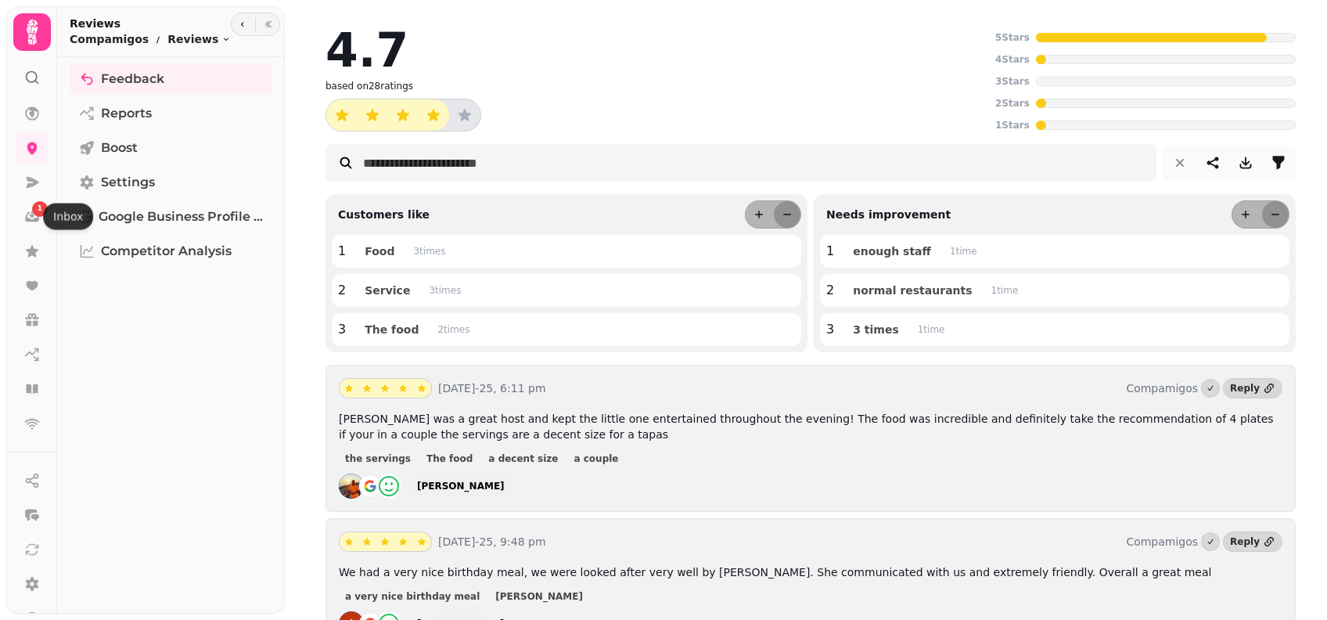
click at [27, 211] on icon at bounding box center [32, 217] width 16 height 16
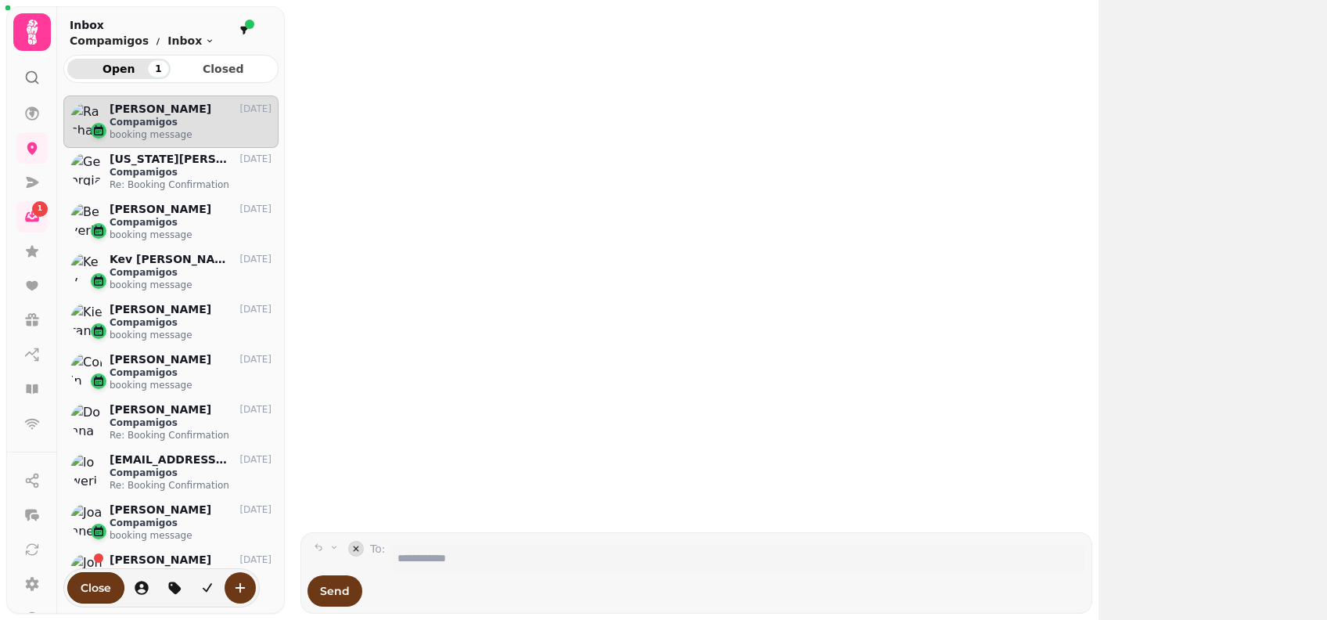
scroll to position [495, 199]
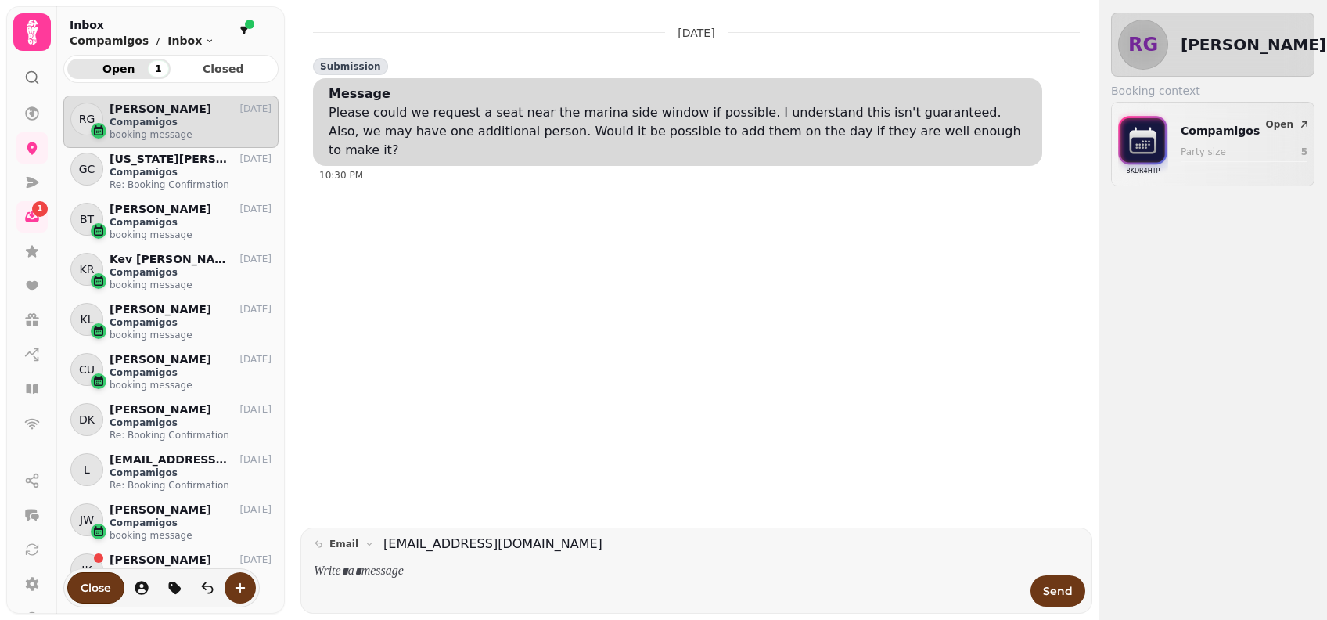
click at [502, 357] on div "[DATE] Submission Message Please could we request a seat near the marina side w…" at bounding box center [697, 270] width 780 height 515
click at [602, 390] on div "[DATE] Submission Message Please could we request a seat near the marina side w…" at bounding box center [697, 270] width 780 height 515
